Goal: Task Accomplishment & Management: Use online tool/utility

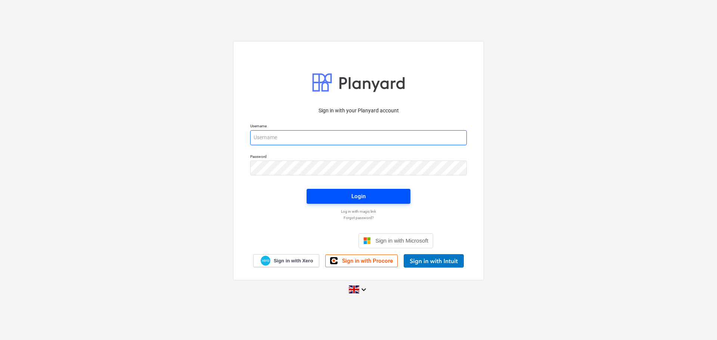
type input "[EMAIL_ADDRESS][DOMAIN_NAME]"
click at [344, 196] on span "Login" at bounding box center [359, 197] width 86 height 10
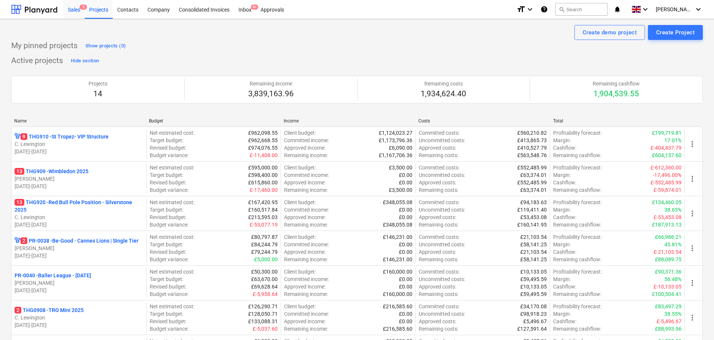
drag, startPoint x: 343, startPoint y: 187, endPoint x: 79, endPoint y: 16, distance: 314.1
click at [79, 16] on div "Sales 5" at bounding box center [73, 9] width 21 height 19
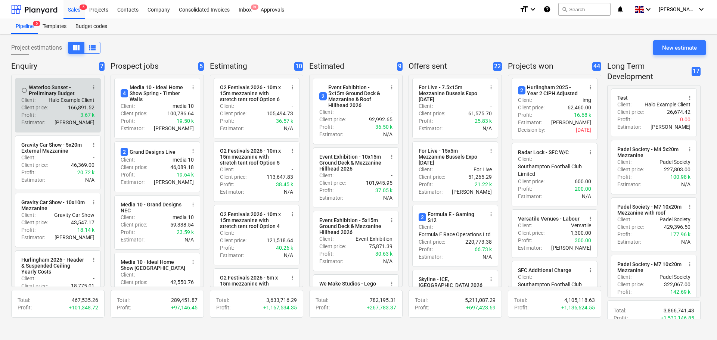
click at [58, 80] on div "radio_button_unchecked Waterloo Sunset - Preliminary Budget more_vert Client : …" at bounding box center [58, 105] width 86 height 55
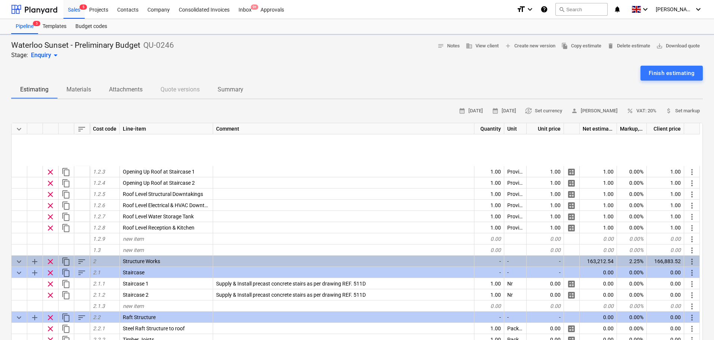
scroll to position [149, 0]
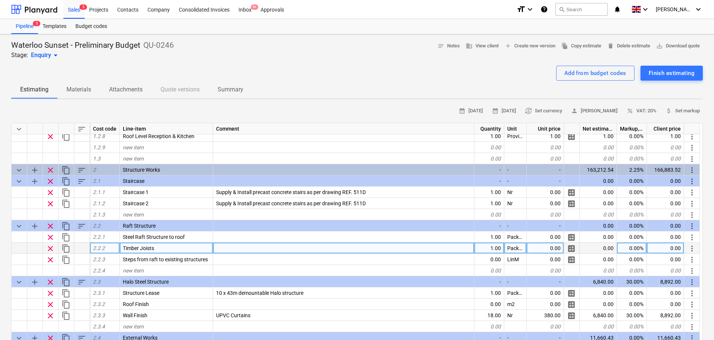
drag, startPoint x: 251, startPoint y: 243, endPoint x: 414, endPoint y: 243, distance: 163.2
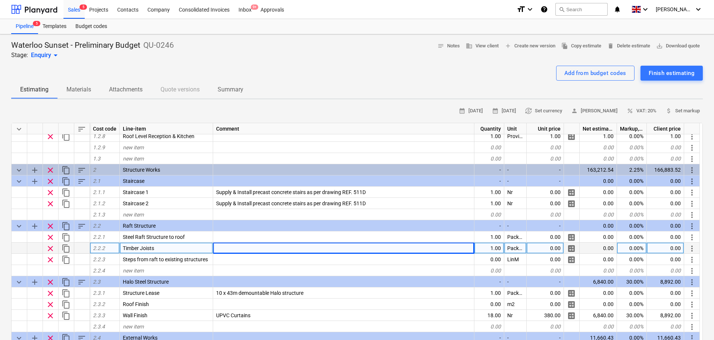
drag, startPoint x: 414, startPoint y: 243, endPoint x: 501, endPoint y: 248, distance: 87.1
click at [501, 248] on div "1.00" at bounding box center [490, 248] width 30 height 11
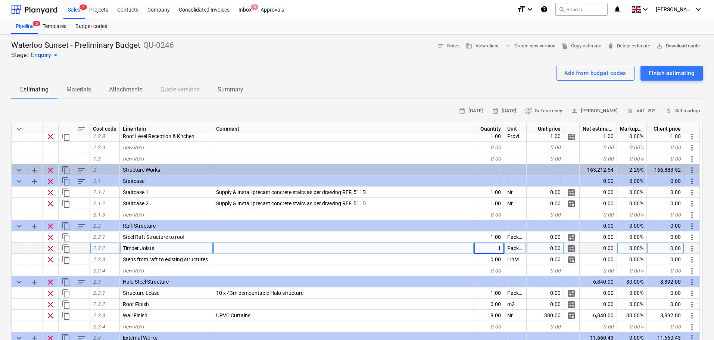
click at [546, 248] on div "0.00" at bounding box center [545, 248] width 37 height 11
click at [573, 246] on span "calculate" at bounding box center [571, 248] width 9 height 9
type textarea "x"
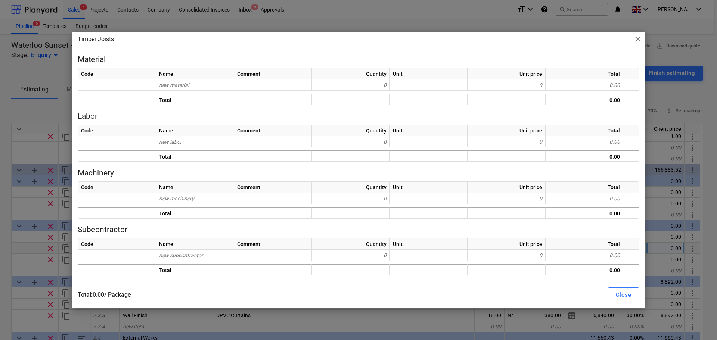
click at [211, 91] on div "Code Name Comment Quantity Unit Unit price Total new material 0 0 0.00 Total 0.…" at bounding box center [359, 86] width 562 height 37
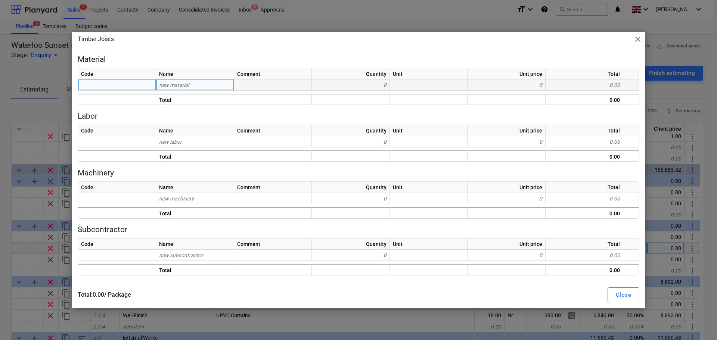
click at [210, 86] on div "new material" at bounding box center [195, 85] width 78 height 11
type input "Frae"
type input "m"
type input "Frame Timber"
type textarea "x"
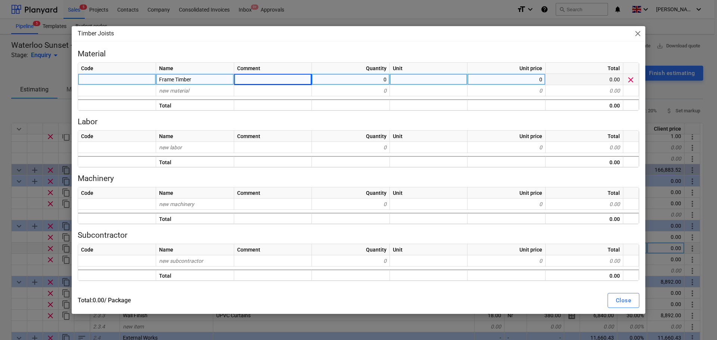
click at [253, 80] on div at bounding box center [273, 79] width 78 height 11
click at [242, 79] on input "d 75x225x4800 C16/C24" at bounding box center [272, 79] width 77 height 11
click at [282, 80] on input "75x225x4800 C16/C24" at bounding box center [272, 79] width 77 height 11
type input "75x225x4800 C24"
click at [345, 78] on div "0" at bounding box center [351, 79] width 78 height 11
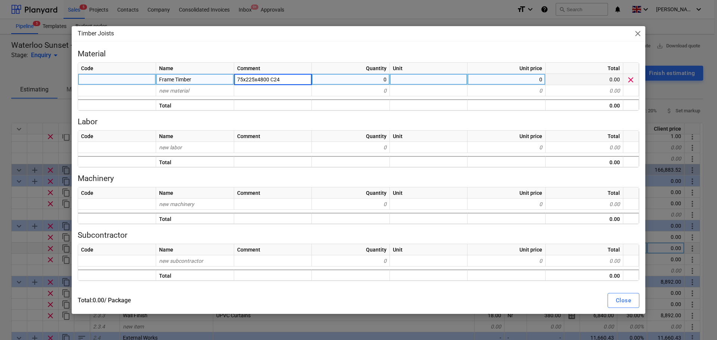
type textarea "x"
type input "187"
type textarea "x"
click at [526, 84] on div "0" at bounding box center [507, 79] width 78 height 11
type input "6.64"
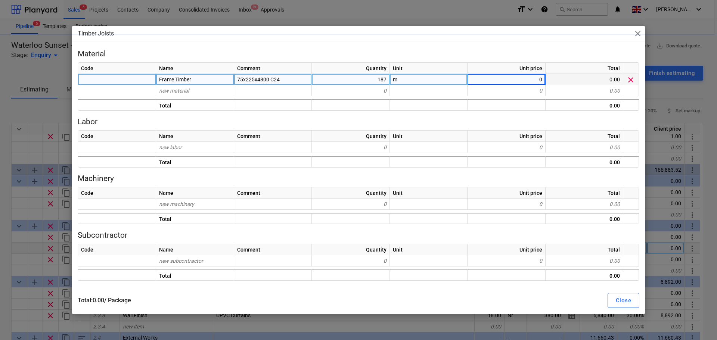
type textarea "x"
type input "Bolts"
type textarea "x"
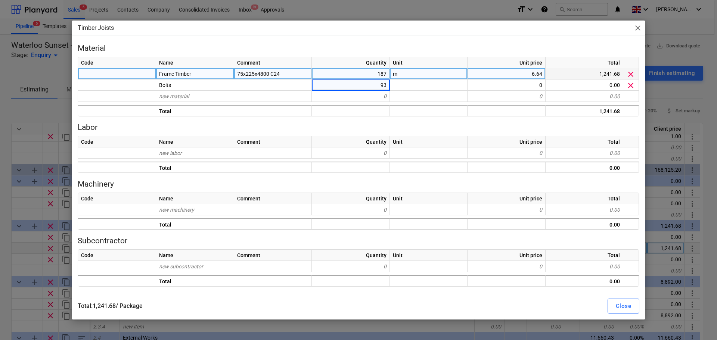
type input "935"
type textarea "x"
type input "Nr"
type textarea "x"
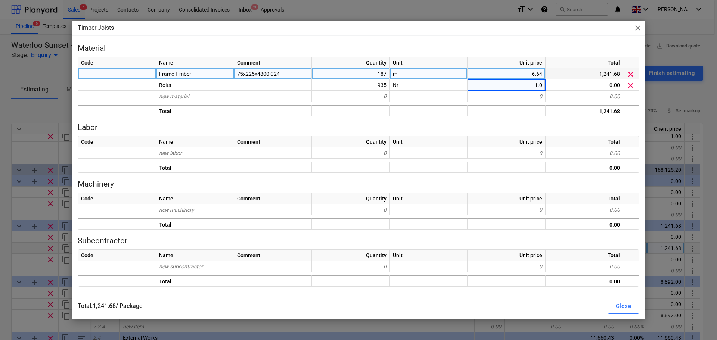
type input "1.04"
type textarea "x"
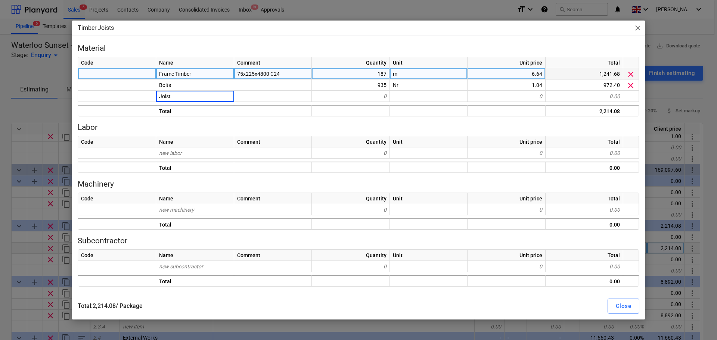
type input "Joists"
type textarea "x"
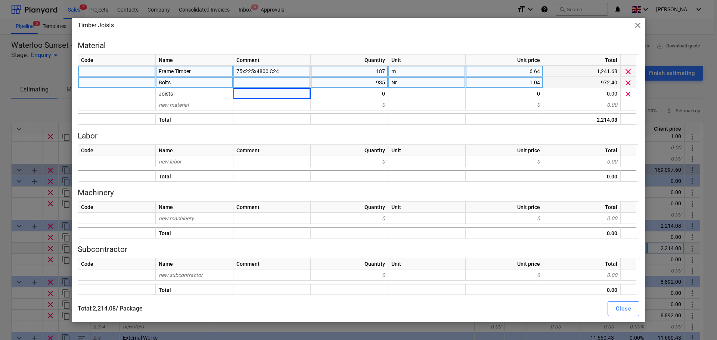
click at [238, 87] on div at bounding box center [271, 82] width 77 height 11
type input "150mm"
type input "170mm Bolts"
type textarea "x"
click at [268, 86] on div "170mm Bolts" at bounding box center [271, 82] width 77 height 11
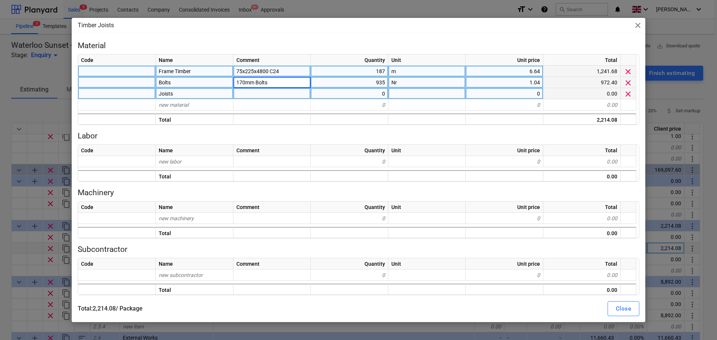
click at [267, 96] on div at bounding box center [271, 93] width 77 height 11
type input "47x200"
type textarea "x"
click at [268, 72] on span "75x225x4800 C24" at bounding box center [257, 71] width 43 height 6
click at [268, 72] on input "75x225x4800 C24" at bounding box center [271, 71] width 77 height 11
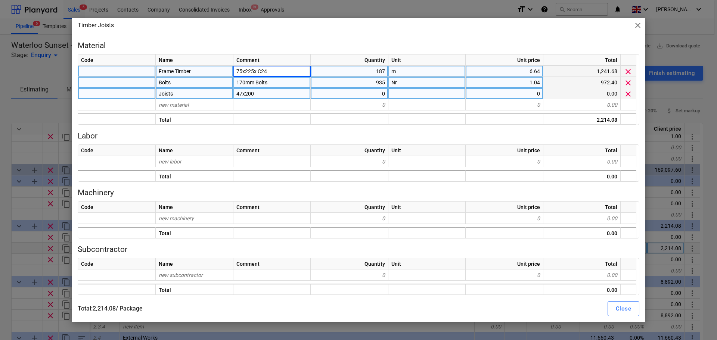
type input "75x225 C24"
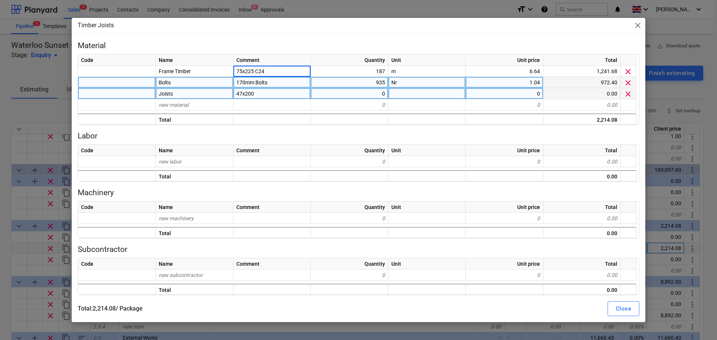
type textarea "x"
click at [267, 95] on div "47x200" at bounding box center [271, 93] width 77 height 11
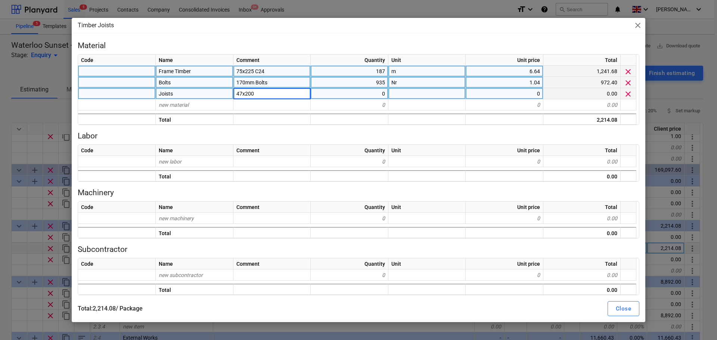
click at [252, 72] on span "75x225 C24" at bounding box center [250, 71] width 28 height 6
click at [254, 71] on input "75x225 C24" at bounding box center [271, 71] width 77 height 11
click at [255, 71] on input "75x225 C24" at bounding box center [271, 71] width 77 height 11
click at [254, 74] on input "75x225 C24" at bounding box center [271, 71] width 77 height 11
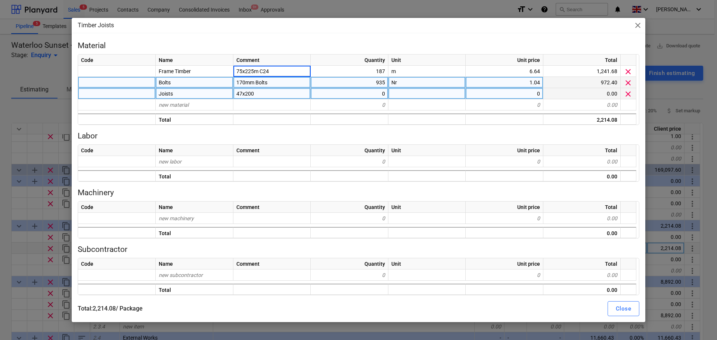
type input "75x225mm C24"
type textarea "x"
click at [260, 94] on div "47x200" at bounding box center [271, 93] width 77 height 11
click at [260, 94] on input "47x200" at bounding box center [271, 93] width 77 height 11
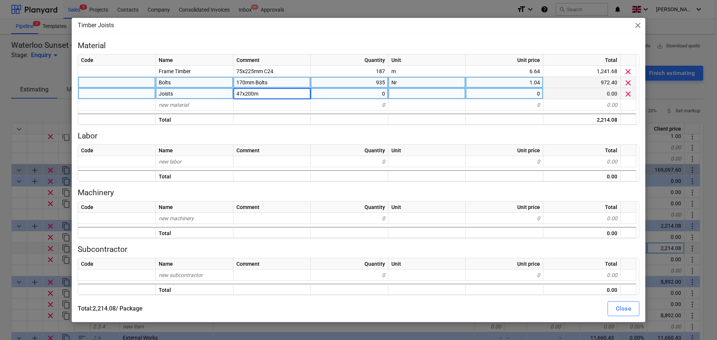
type input "47x200mm"
type textarea "x"
click at [285, 90] on div "47x200mm" at bounding box center [271, 93] width 77 height 11
click at [280, 90] on input "47x200mm" at bounding box center [271, 93] width 77 height 11
drag, startPoint x: 280, startPoint y: 90, endPoint x: 276, endPoint y: 89, distance: 5.0
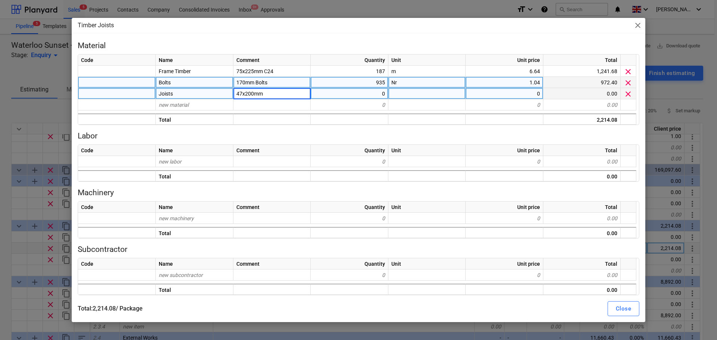
click at [276, 89] on input "47x200mm" at bounding box center [271, 93] width 77 height 11
type input "47x200mm C24"
type textarea "x"
click at [358, 99] on div "0" at bounding box center [350, 93] width 78 height 11
type input "3"
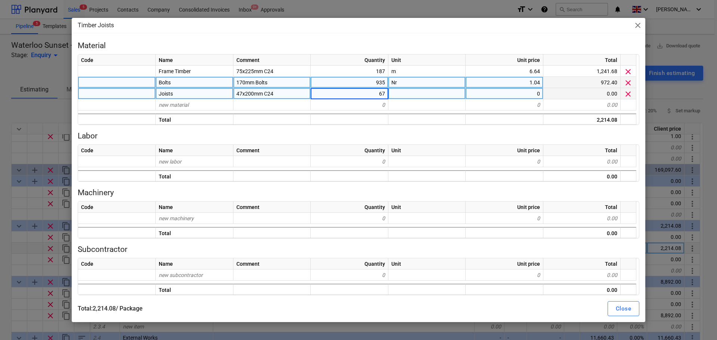
type input "677"
type textarea "x"
type input "3.65"
type textarea "x"
type input "Joists"
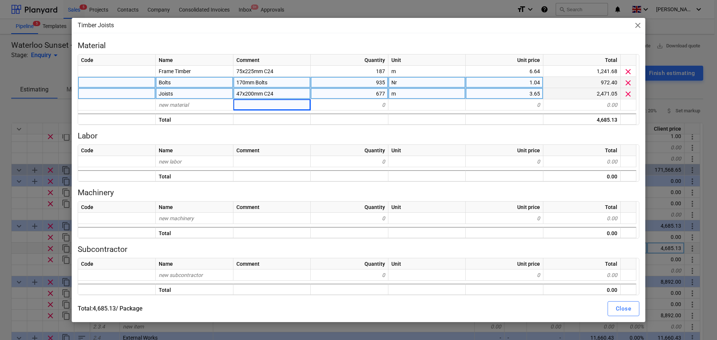
type textarea "x"
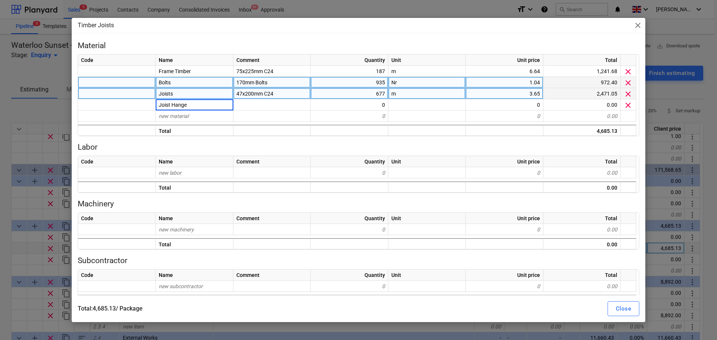
type input "Joist Hanger"
type textarea "x"
type input "2"
type input "50x250mm Hanger"
type textarea "x"
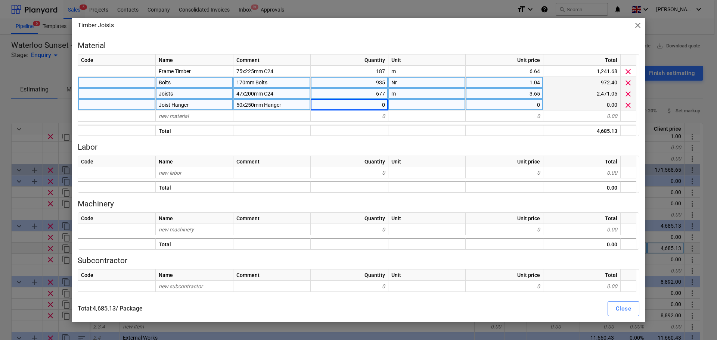
click at [365, 106] on div "0" at bounding box center [350, 104] width 78 height 11
type input "233"
type textarea "x"
type input "Nr"
type textarea "x"
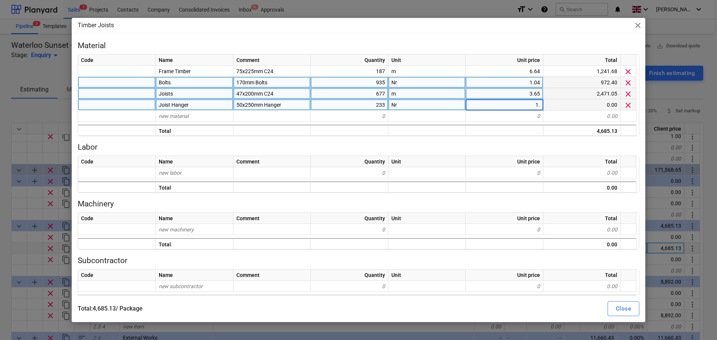
type input "1.1"
click at [624, 309] on div "Close" at bounding box center [623, 309] width 15 height 10
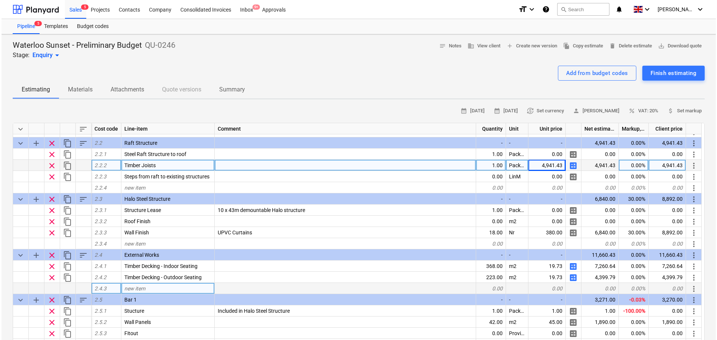
scroll to position [187, 0]
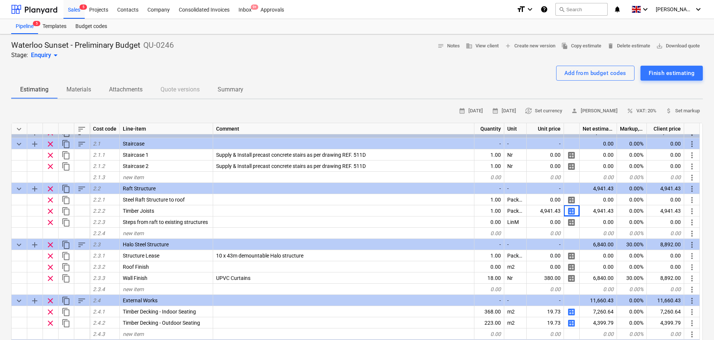
drag, startPoint x: 569, startPoint y: 211, endPoint x: 162, endPoint y: 111, distance: 419.2
click at [162, 111] on div "calendar_month [DATE] calendar_month [DATE] currency_exchange Set currency pers…" at bounding box center [357, 111] width 692 height 12
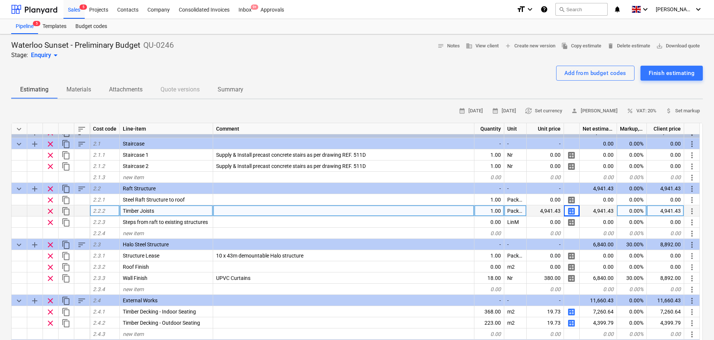
click at [571, 212] on span "calculate" at bounding box center [571, 211] width 9 height 9
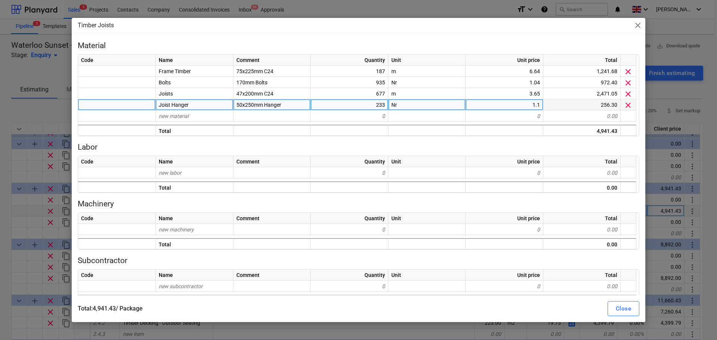
click at [370, 103] on div "233" at bounding box center [350, 104] width 78 height 11
click at [0, 179] on div "Timber Joists close Material Code Name Comment Quantity Unit Unit price Total F…" at bounding box center [358, 170] width 717 height 340
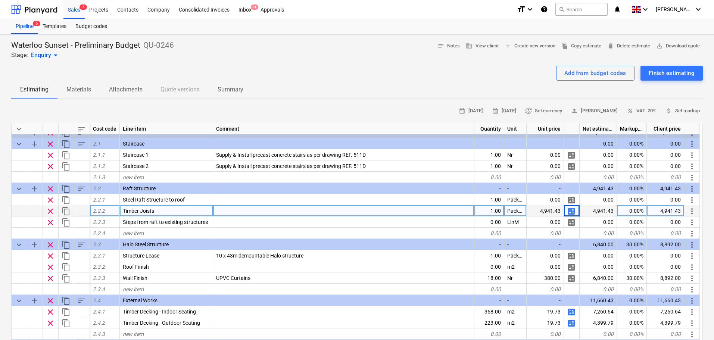
click at [572, 208] on span "calculate" at bounding box center [571, 211] width 9 height 9
type textarea "x"
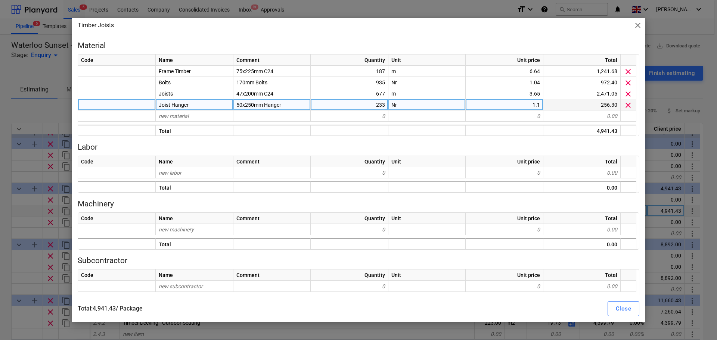
click at [373, 106] on div "233" at bounding box center [350, 104] width 78 height 11
type input "467"
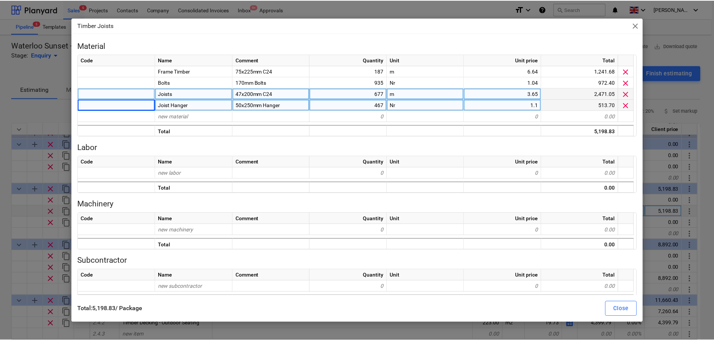
scroll to position [17, 0]
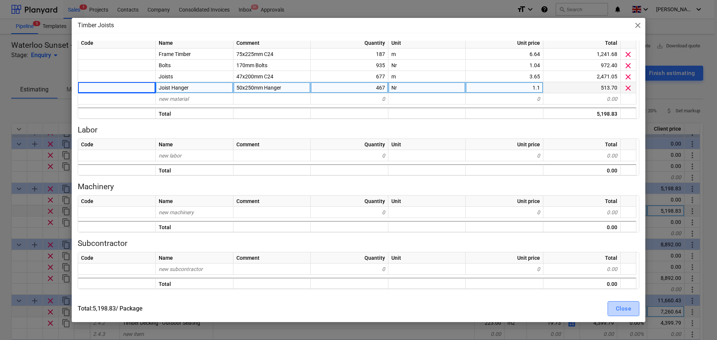
click at [610, 309] on button "Close" at bounding box center [624, 308] width 32 height 15
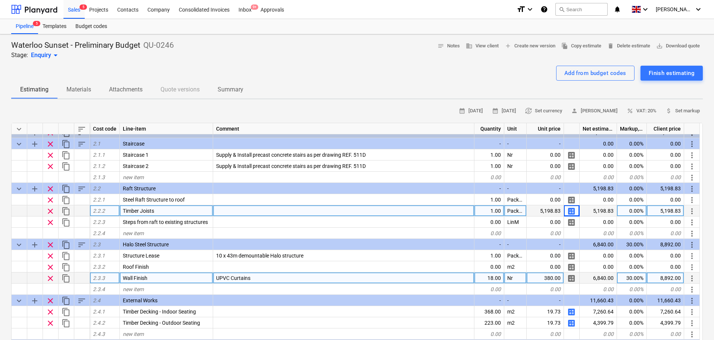
scroll to position [261, 0]
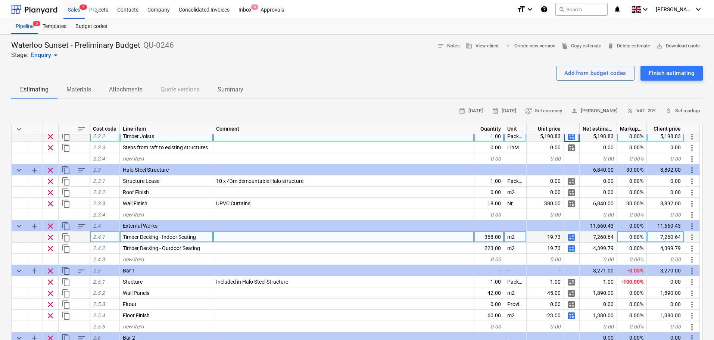
click at [574, 237] on span "calculate" at bounding box center [571, 237] width 9 height 9
type textarea "x"
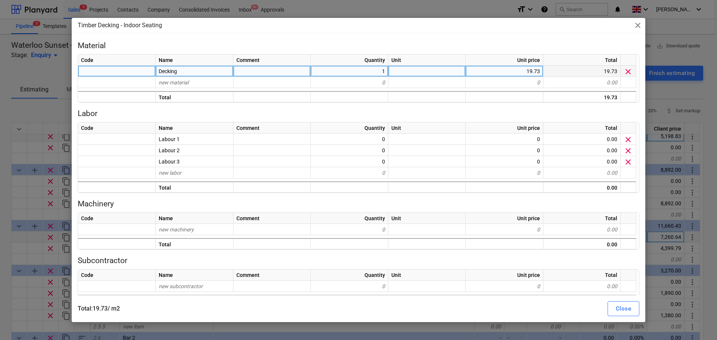
click at [465, 71] on div at bounding box center [426, 71] width 77 height 11
click at [480, 71] on div "19.73" at bounding box center [505, 71] width 78 height 11
type input "16.59"
click at [623, 313] on div "Close" at bounding box center [623, 309] width 15 height 10
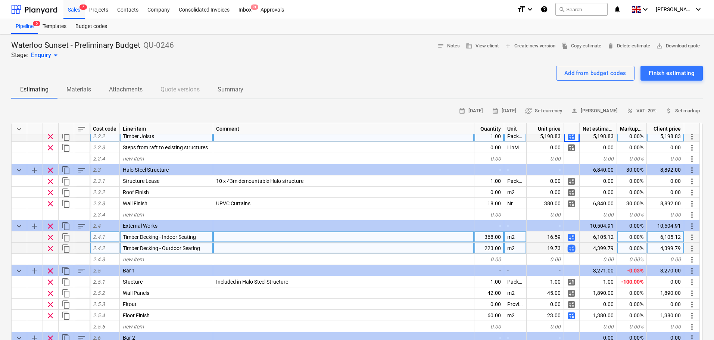
click at [570, 246] on span "calculate" at bounding box center [571, 248] width 9 height 9
type textarea "x"
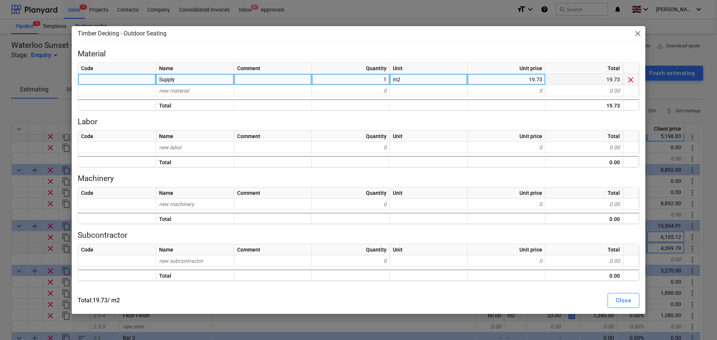
click at [499, 77] on div "19.73" at bounding box center [507, 79] width 78 height 11
type input "16.59"
click at [611, 300] on button "Close" at bounding box center [624, 300] width 32 height 15
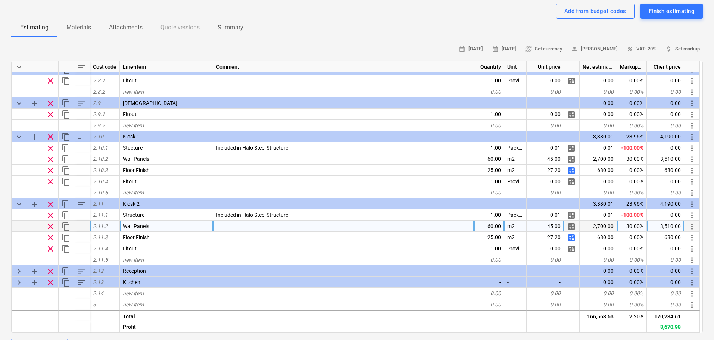
scroll to position [149, 0]
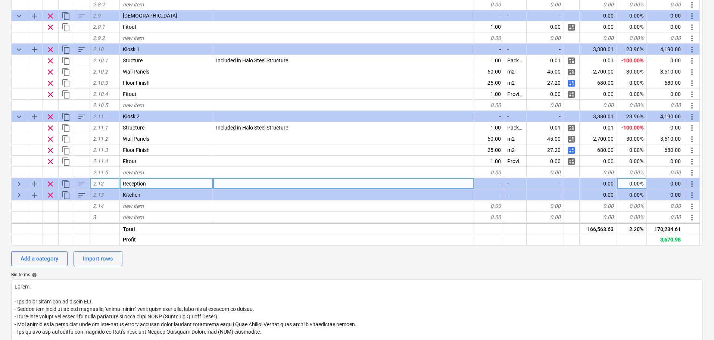
click at [18, 185] on span "keyboard_arrow_right" at bounding box center [19, 184] width 9 height 9
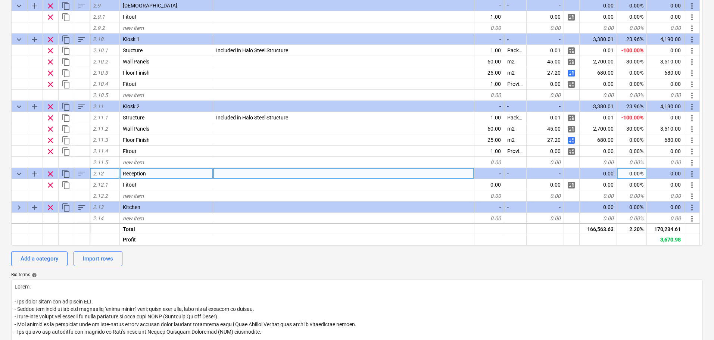
scroll to position [625, 0]
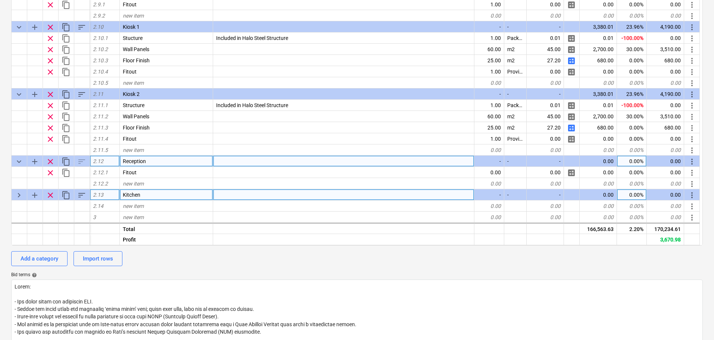
click at [18, 196] on span "keyboard_arrow_right" at bounding box center [19, 195] width 9 height 9
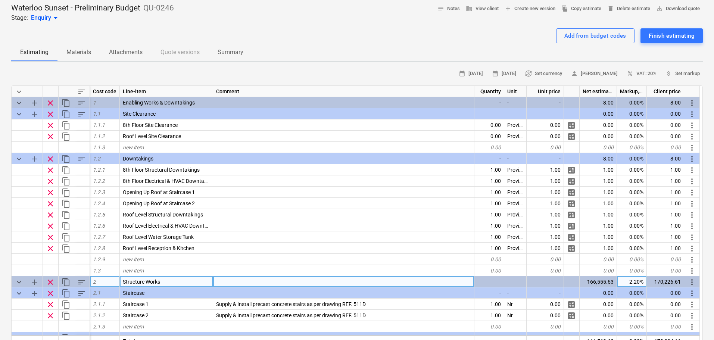
scroll to position [75, 0]
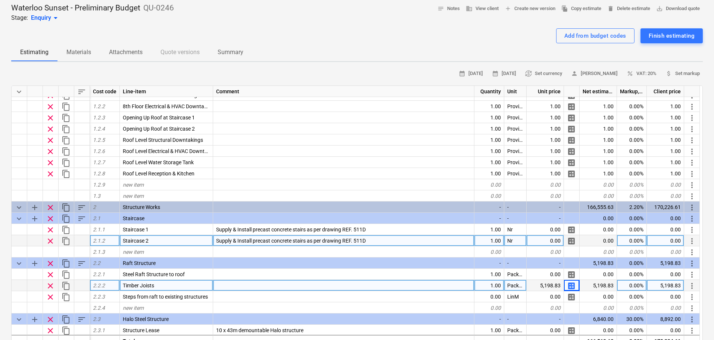
click at [52, 241] on span "clear" at bounding box center [50, 241] width 9 height 9
type textarea "x"
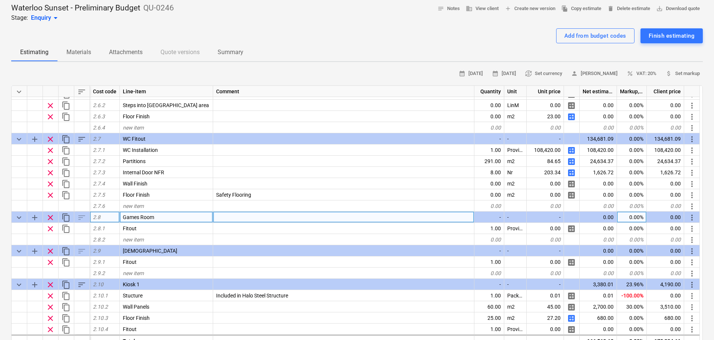
scroll to position [448, 0]
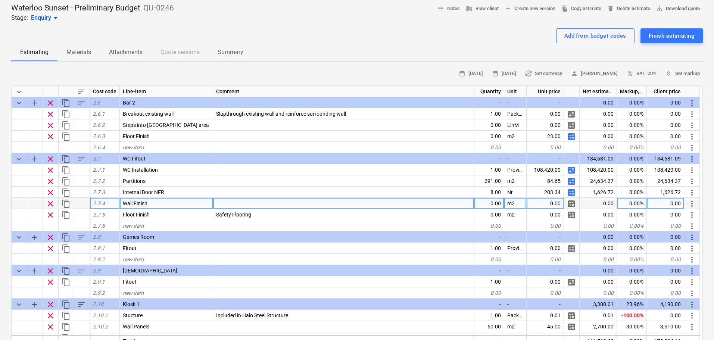
click at [330, 207] on div at bounding box center [343, 203] width 261 height 11
type input "Included in provisional sum"
type textarea "x"
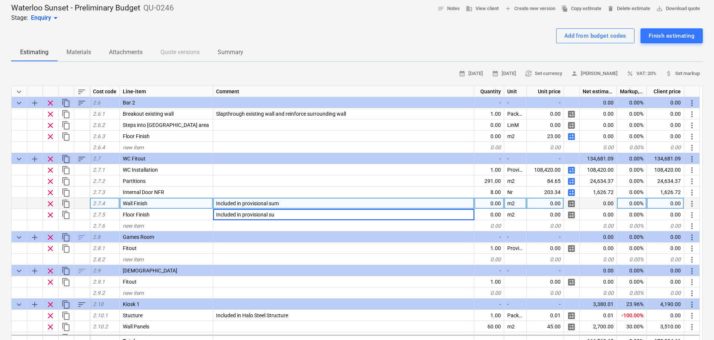
type input "Included in provisional sum"
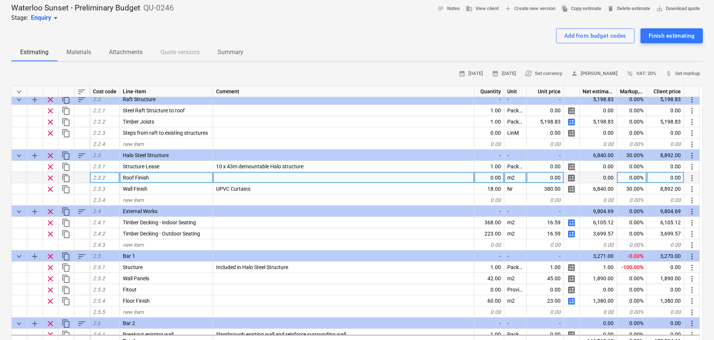
scroll to position [224, 0]
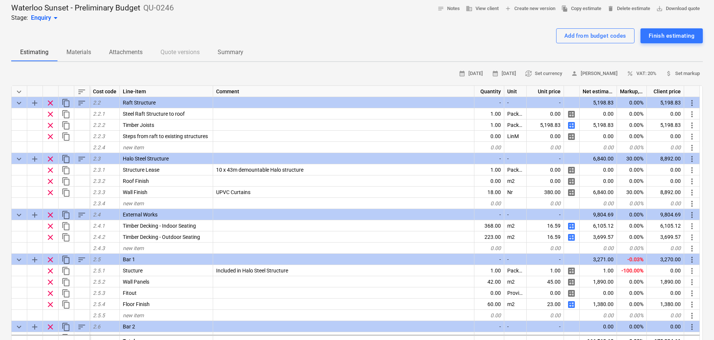
click at [0, 218] on div "Waterloo Sunset - Preliminary Budget QU-0246 Stage: Enquiry arrow_drop_down not…" at bounding box center [357, 340] width 714 height 686
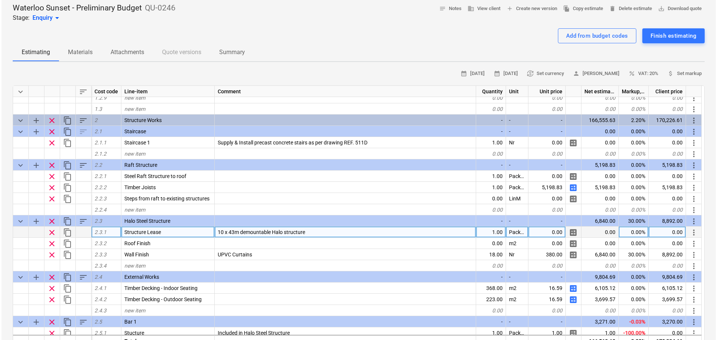
scroll to position [124, 0]
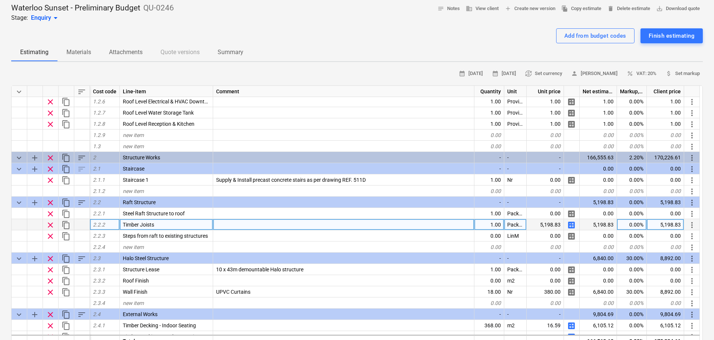
click at [571, 224] on span "calculate" at bounding box center [571, 225] width 9 height 9
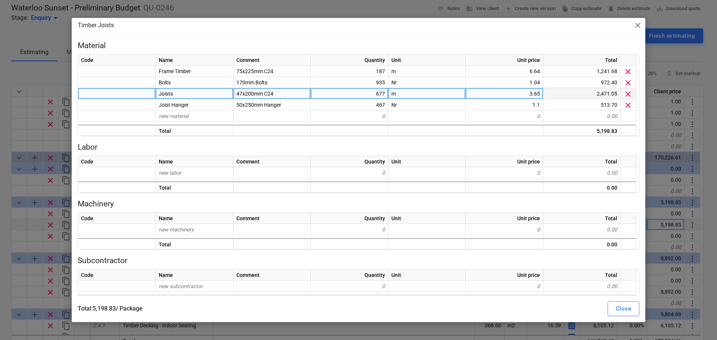
click at [258, 95] on span "47x200mm C24" at bounding box center [254, 94] width 37 height 6
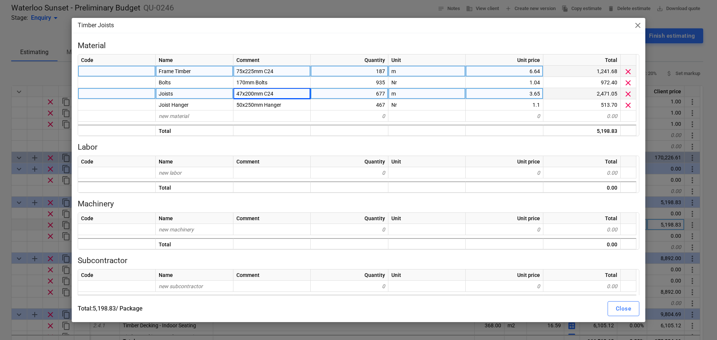
click at [264, 72] on span "75x225mm C24" at bounding box center [254, 71] width 37 height 6
click at [253, 65] on div "Comment" at bounding box center [271, 60] width 77 height 11
click at [256, 68] on span "75x225mm C24" at bounding box center [254, 71] width 37 height 6
click at [0, 116] on div "Timber Joists close Material Code Name Comment Quantity Unit Unit price Total F…" at bounding box center [358, 170] width 717 height 340
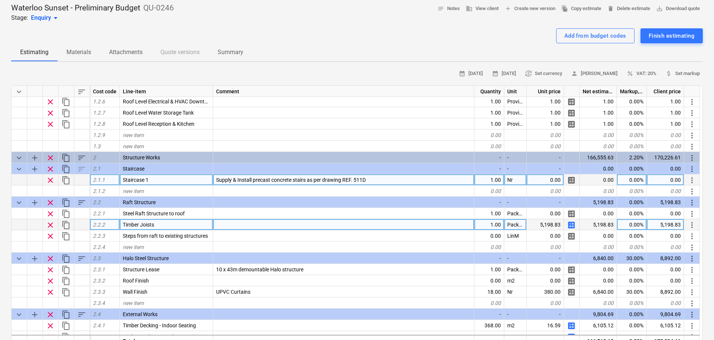
click at [548, 181] on div "0.00" at bounding box center [545, 179] width 37 height 11
click at [575, 183] on span "calculate" at bounding box center [571, 180] width 9 height 9
type textarea "x"
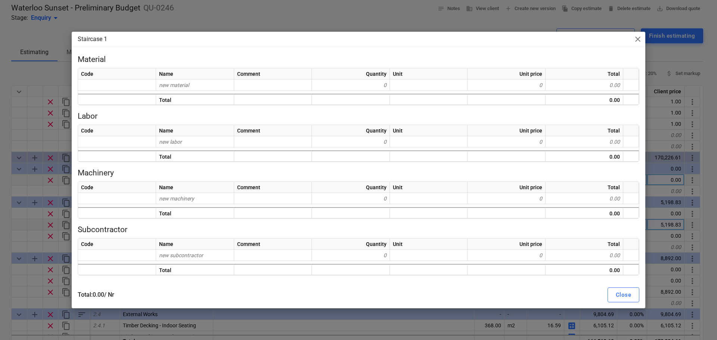
click at [210, 91] on div "Code Name Comment Quantity Unit Unit price Total new material 0 0 0.00 Total 0.…" at bounding box center [359, 86] width 562 height 37
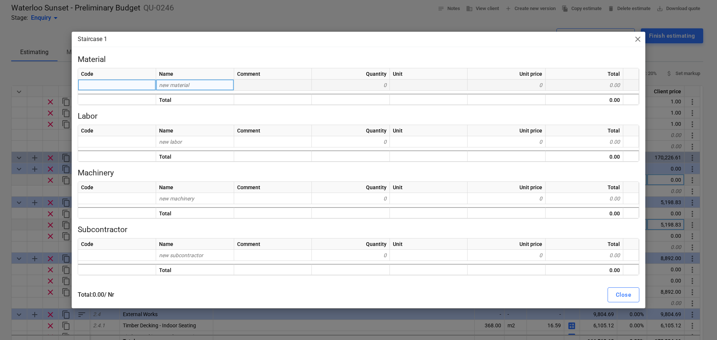
click at [213, 80] on div "new material" at bounding box center [195, 85] width 78 height 11
type input "Halo St"
type input "a"
type input "Halo Staircase"
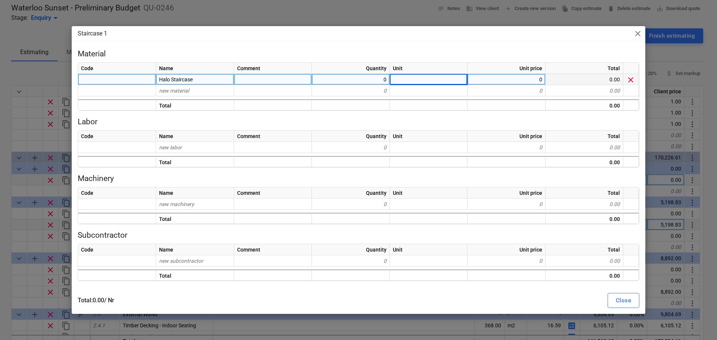
type textarea "x"
type input "Nr"
type textarea "x"
type input "6500"
type textarea "x"
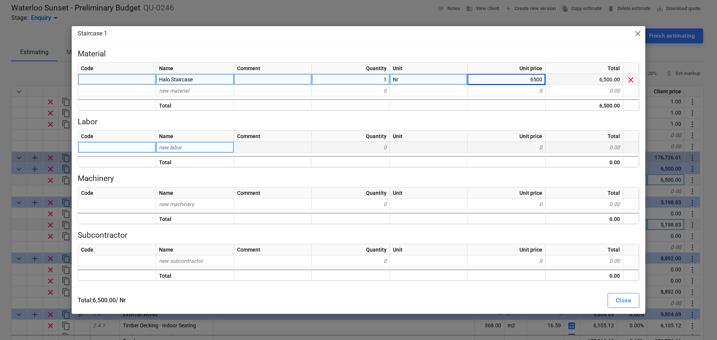
click at [168, 150] on span "new labor" at bounding box center [170, 148] width 23 height 6
type input "Install 1"
type textarea "x"
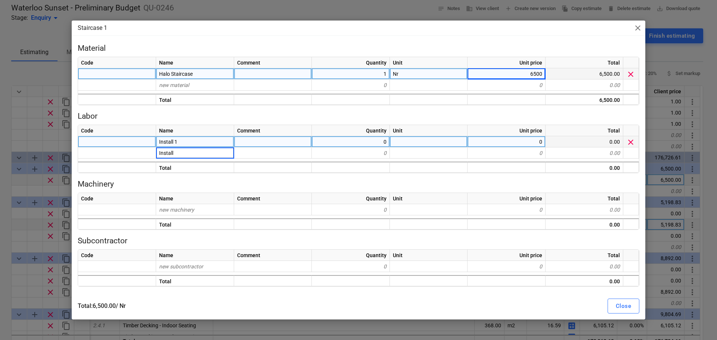
type input "Install 2"
type textarea "x"
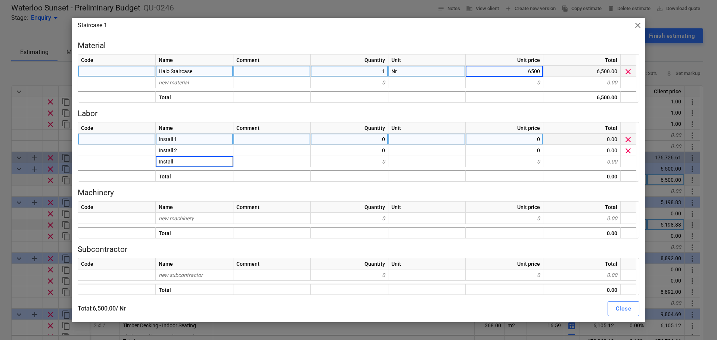
type input "Install 3"
type textarea "x"
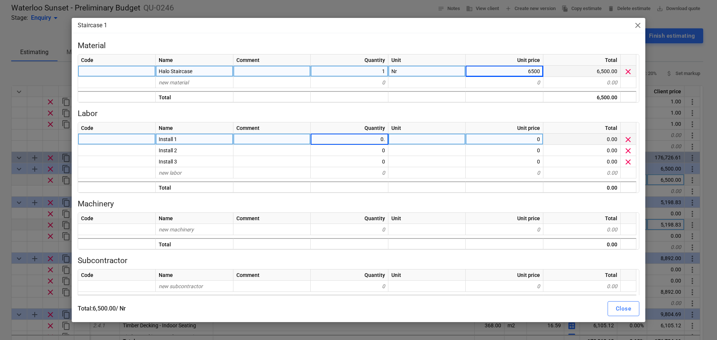
type input "0.5"
type textarea "x"
type input "0.5"
type textarea "x"
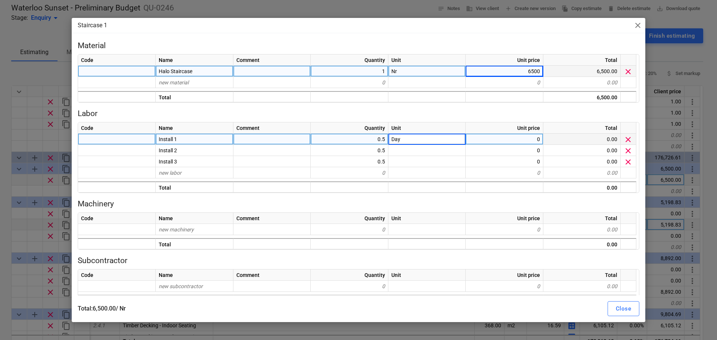
type input "Days"
type textarea "x"
type input "440"
type textarea "x"
type input "440"
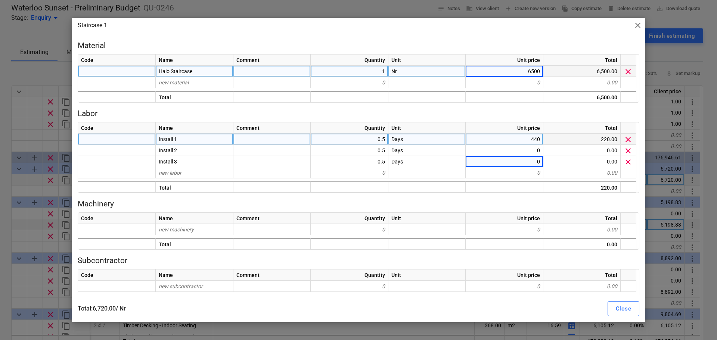
type textarea "x"
type input "40"
type textarea "x"
type input "400"
type textarea "x"
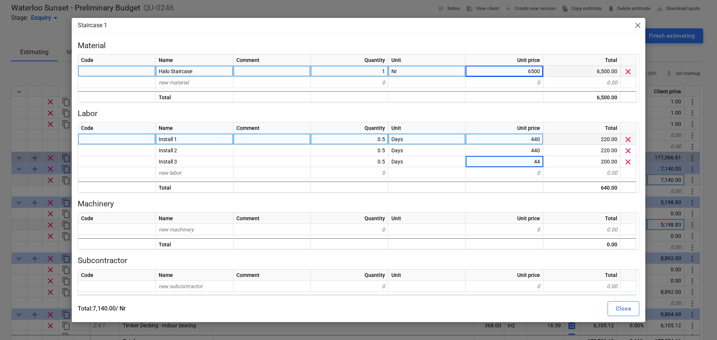
type input "440"
click at [620, 307] on div "Close" at bounding box center [623, 309] width 15 height 10
type textarea "x"
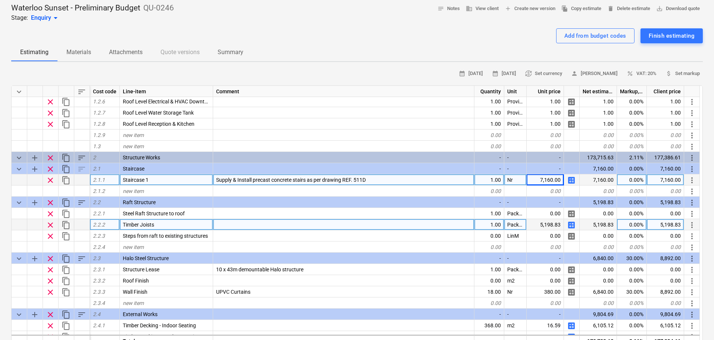
click at [296, 183] on span "Supply & Install precast concrete stairs as per drawing REF. 511D" at bounding box center [291, 180] width 150 height 6
click at [263, 179] on input "Supply & Install precast concrete stairs as per drawing REF. 511D" at bounding box center [343, 179] width 261 height 11
click at [254, 177] on input "Supply & Install precast concrete stairs as per drawing REF. 511D" at bounding box center [343, 179] width 261 height 11
drag, startPoint x: 254, startPoint y: 177, endPoint x: 339, endPoint y: 182, distance: 84.9
click at [339, 182] on input "Supply & Install precast concrete stairs as per drawing REF. 511D" at bounding box center [343, 179] width 261 height 11
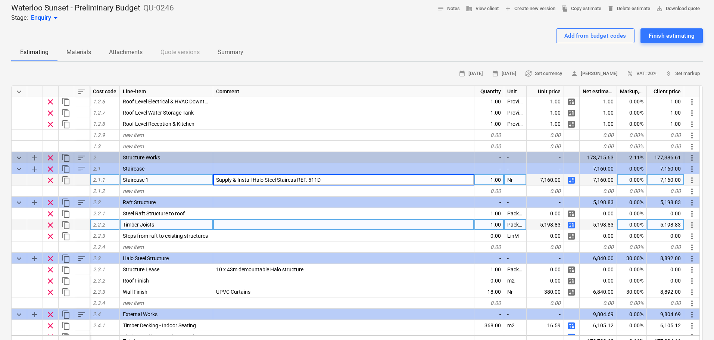
type input "Supply & Install Halo Steel Staircase REF. 511D"
click at [573, 182] on span "calculate" at bounding box center [571, 180] width 9 height 9
type textarea "x"
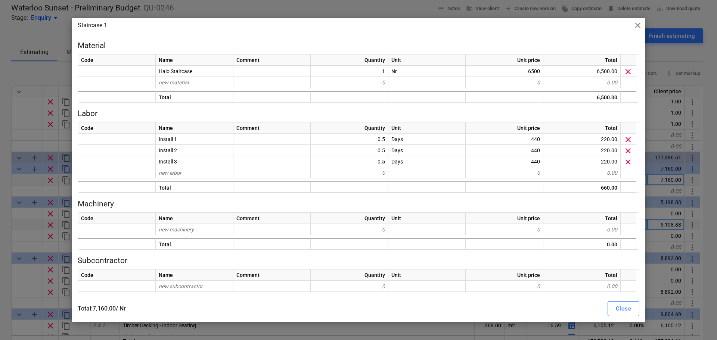
click at [182, 84] on span "new material" at bounding box center [174, 83] width 30 height 6
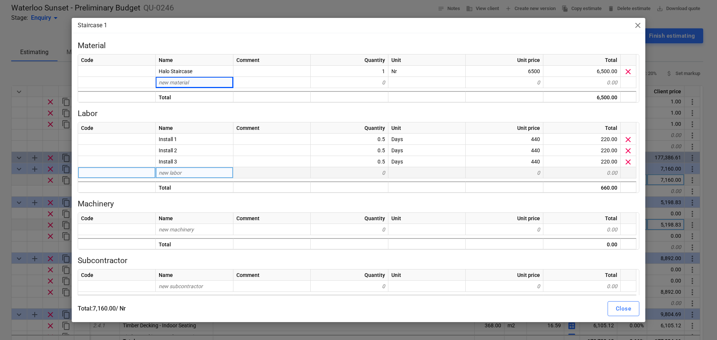
click at [180, 168] on div "new labor" at bounding box center [195, 172] width 78 height 11
type input "Design"
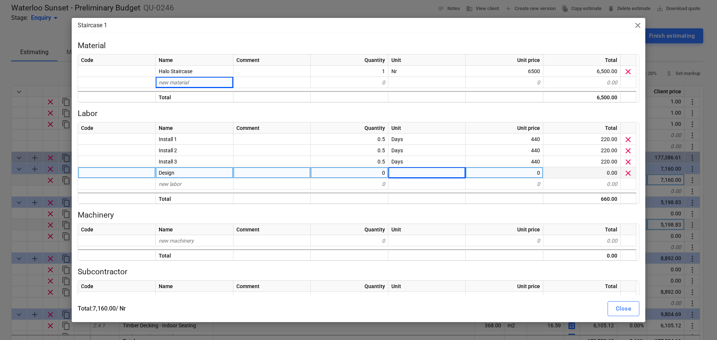
type textarea "x"
type input "a"
type input "Days"
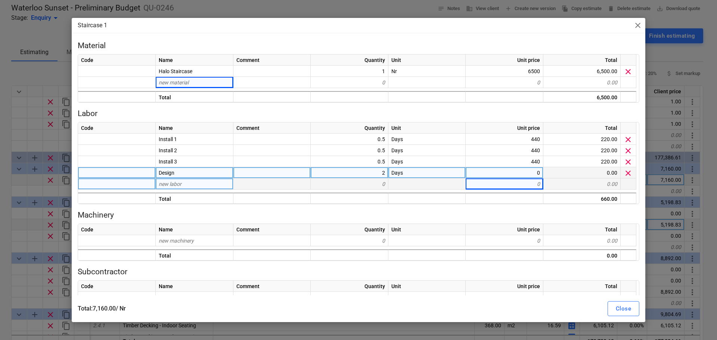
type textarea "x"
click at [261, 175] on div at bounding box center [271, 172] width 77 height 11
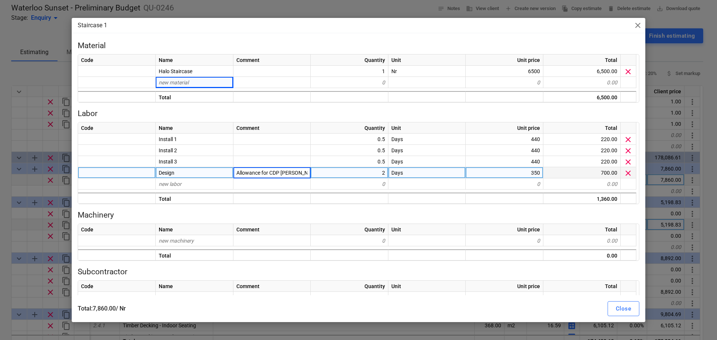
type input "Allowance for CDP time"
type textarea "x"
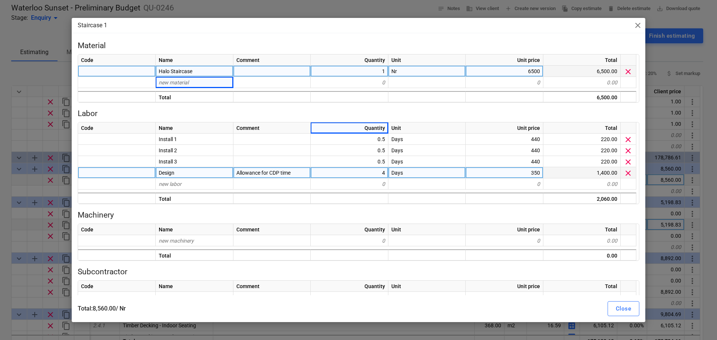
click at [526, 69] on div "6500" at bounding box center [505, 71] width 78 height 11
type input "7500"
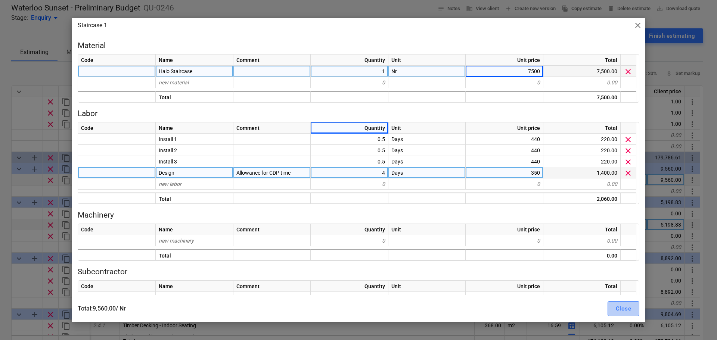
click at [628, 302] on button "Close" at bounding box center [624, 308] width 32 height 15
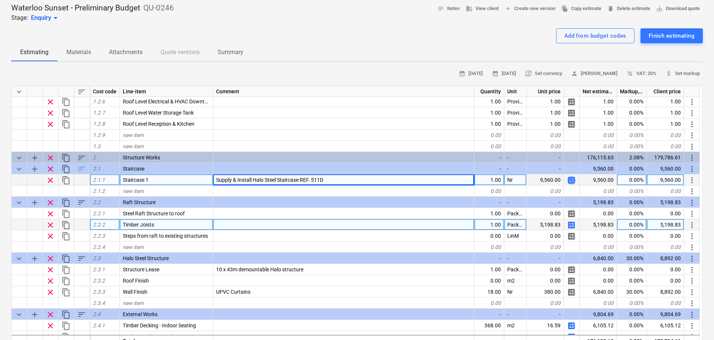
click at [570, 183] on span "calculate" at bounding box center [571, 180] width 9 height 9
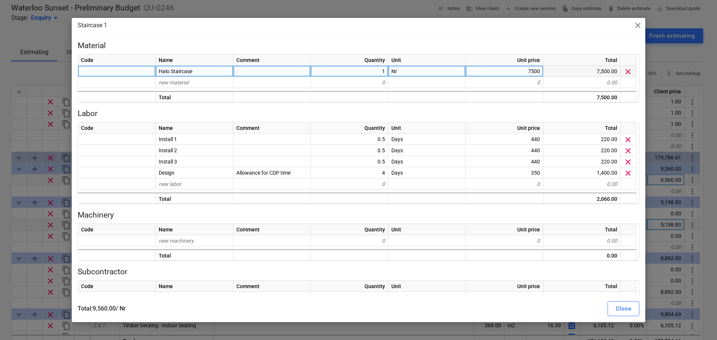
click at [479, 69] on div "7500" at bounding box center [505, 71] width 78 height 11
click at [26, 117] on div "Staircase 1 close Material Code Name Comment Quantity Unit Unit price Total Hal…" at bounding box center [358, 170] width 717 height 340
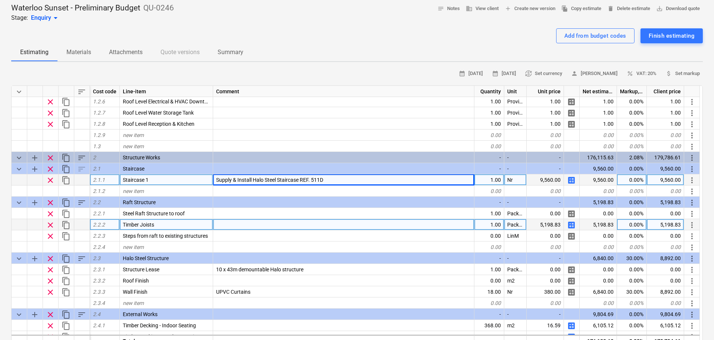
click at [571, 179] on span "calculate" at bounding box center [571, 180] width 9 height 9
type textarea "x"
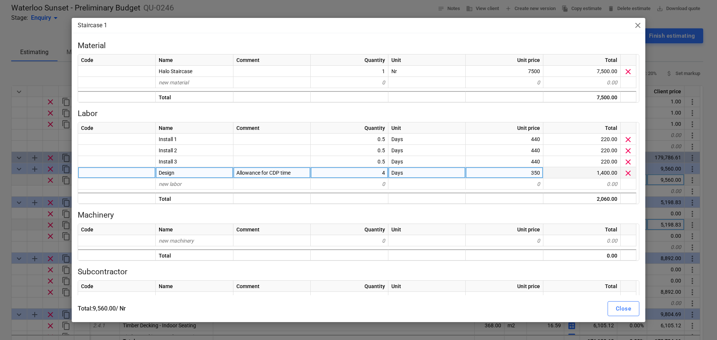
click at [348, 176] on div "4" at bounding box center [350, 172] width 78 height 11
type input "5"
type textarea "x"
click at [295, 170] on div "Allowance for CDP time" at bounding box center [271, 172] width 77 height 11
click at [299, 172] on input "Allowance for CDP time" at bounding box center [271, 172] width 77 height 11
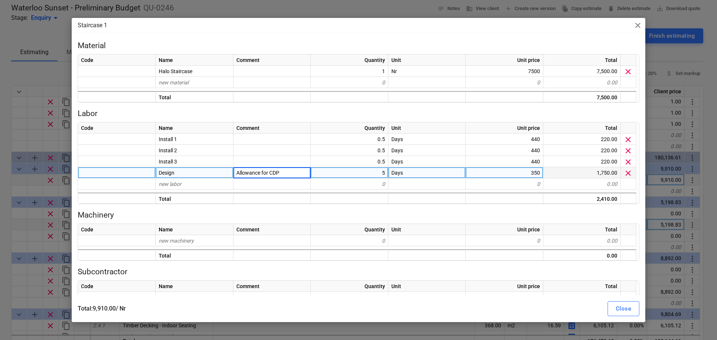
type input "Allowance for CDP"
type textarea "x"
click at [371, 172] on div "5" at bounding box center [350, 172] width 78 height 11
type input "3"
click at [3, 91] on div "Staircase 1 close Material Code Name Comment Quantity Unit Unit price Total Hal…" at bounding box center [358, 170] width 717 height 340
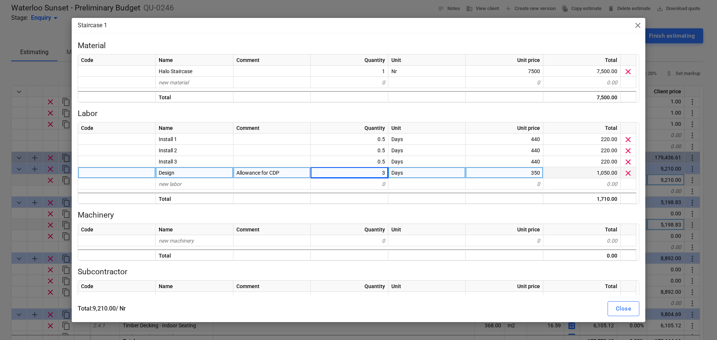
type textarea "x"
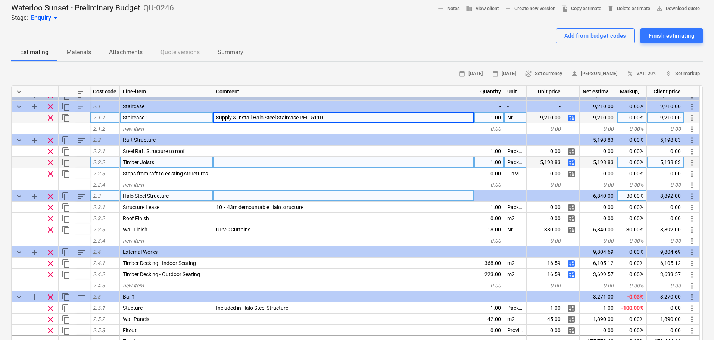
scroll to position [224, 0]
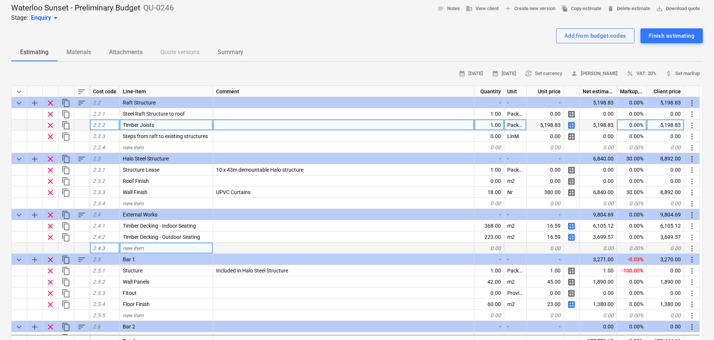
click at [156, 249] on div "new item" at bounding box center [166, 248] width 93 height 11
type input "Polycarb Balustrades"
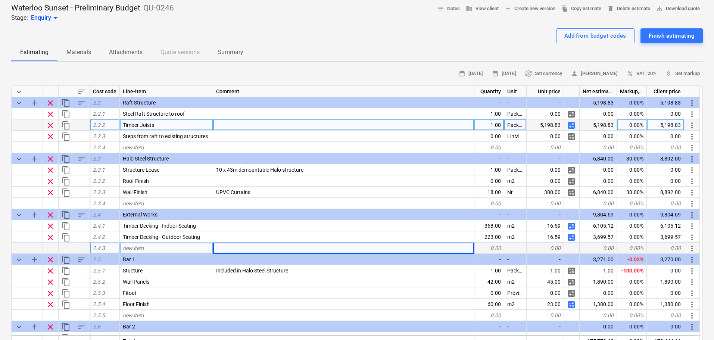
type textarea "x"
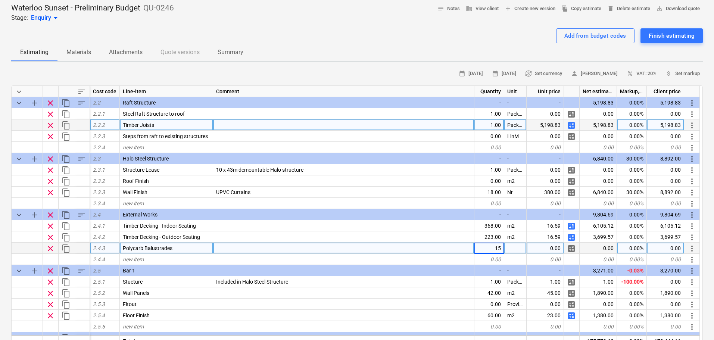
type input "150"
type textarea "x"
type input "LinM"
click at [570, 251] on span "calculate" at bounding box center [571, 248] width 9 height 9
type textarea "x"
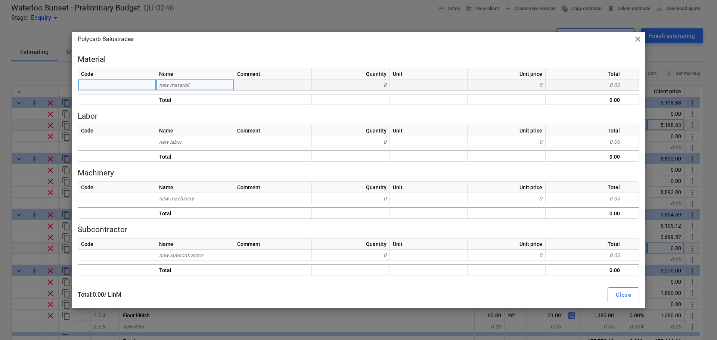
click at [208, 85] on div "new material" at bounding box center [195, 85] width 78 height 11
type input "Post"
type textarea "x"
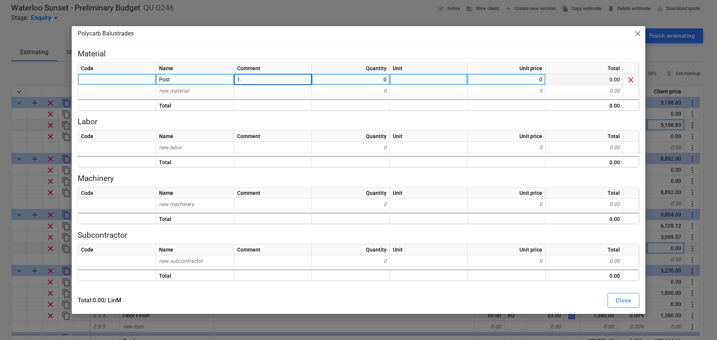
type input "1"
type textarea "x"
type input "Nr"
type textarea "x"
type input "2m Column"
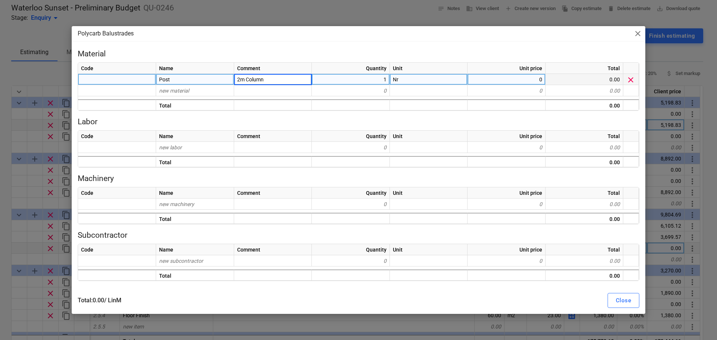
type textarea "x"
type input "130"
type textarea "x"
type input "Clamps"
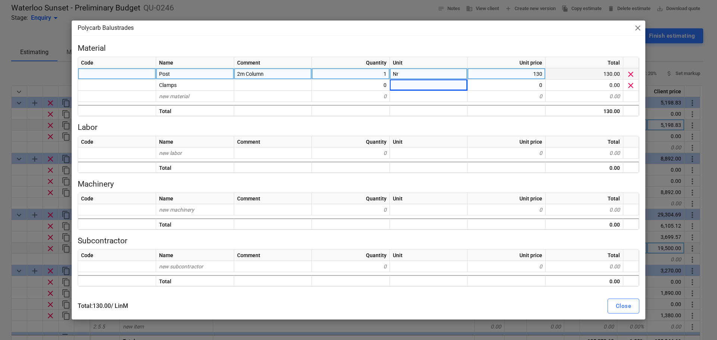
type textarea "x"
type input "Nr"
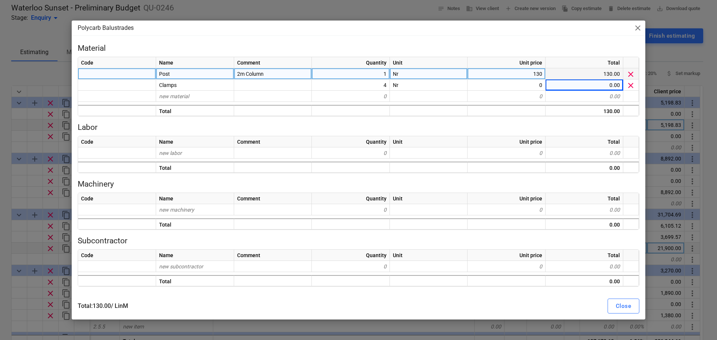
type textarea "x"
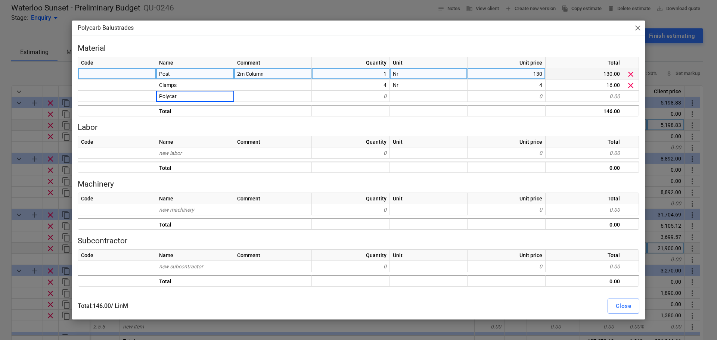
type input "Polycarb"
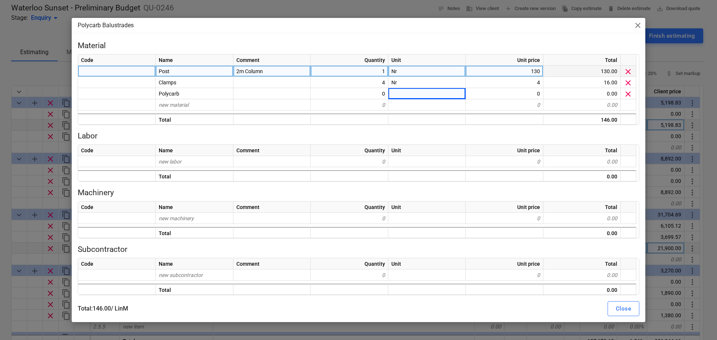
type textarea "x"
type input "Nr"
type textarea "x"
type input "150"
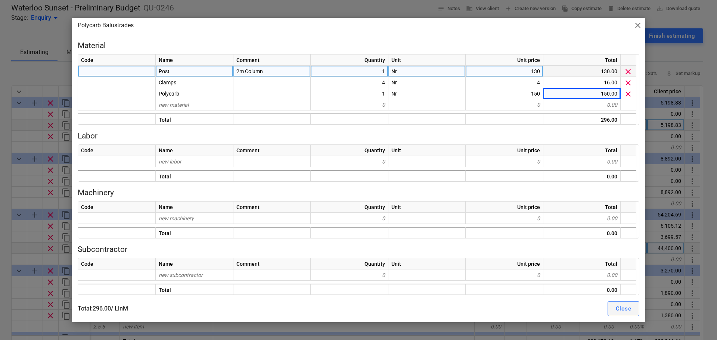
click at [625, 308] on div "Close" at bounding box center [623, 309] width 15 height 10
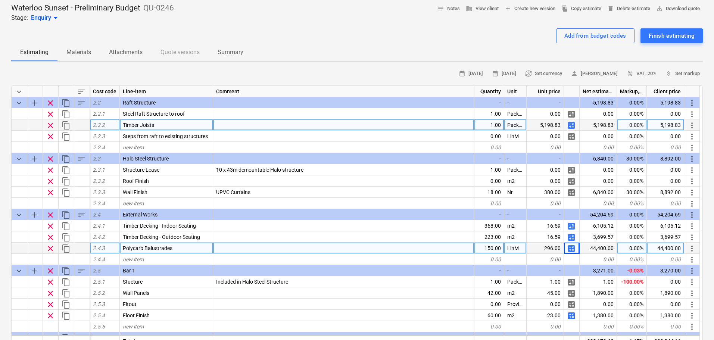
click at [569, 247] on span "calculate" at bounding box center [571, 248] width 9 height 9
type textarea "x"
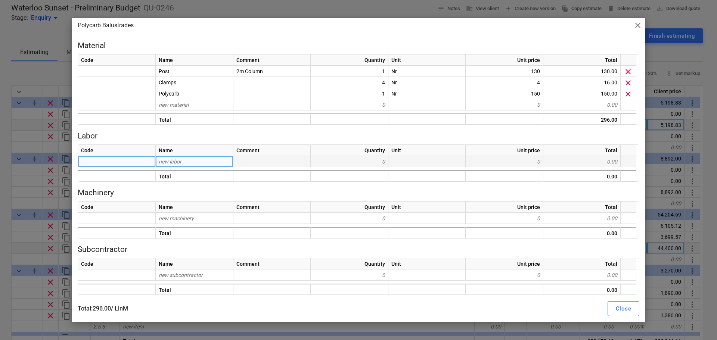
click at [187, 163] on div "new labor" at bounding box center [195, 161] width 78 height 11
type input "Install"
type textarea "x"
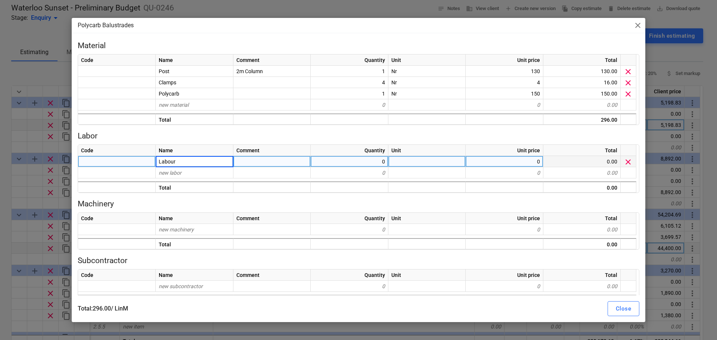
type input "Labour 1"
type textarea "x"
type input "Labour 2"
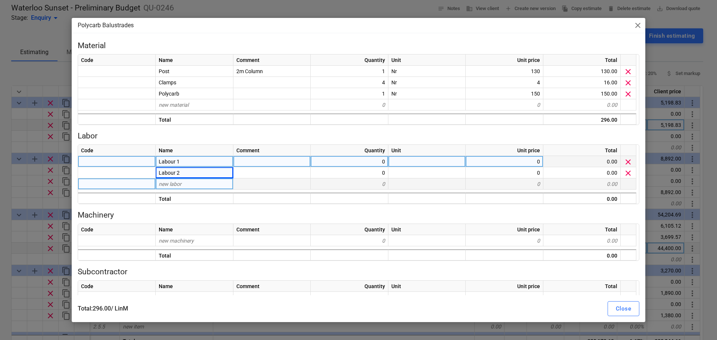
click at [189, 184] on div "new labor" at bounding box center [195, 184] width 78 height 11
type textarea "x"
type input "9.78"
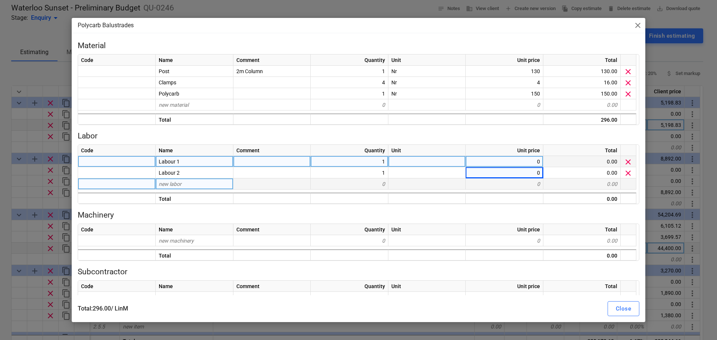
type textarea "x"
type input "9.78"
click at [606, 310] on div "Total : 315.56 / LinM Close" at bounding box center [359, 308] width 562 height 15
click at [617, 310] on div "Close" at bounding box center [623, 309] width 15 height 10
type textarea "x"
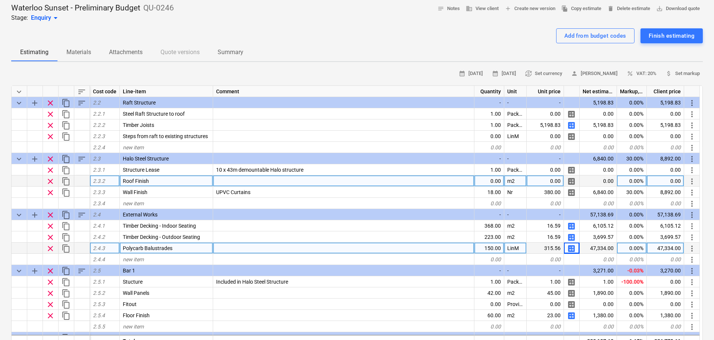
scroll to position [149, 0]
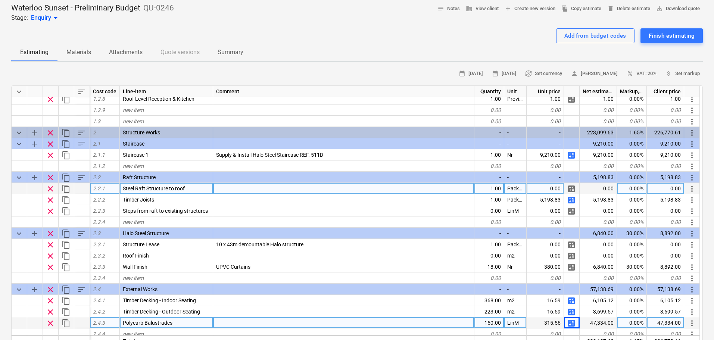
click at [539, 188] on div "0.00" at bounding box center [545, 188] width 37 height 11
type input "195000"
type textarea "x"
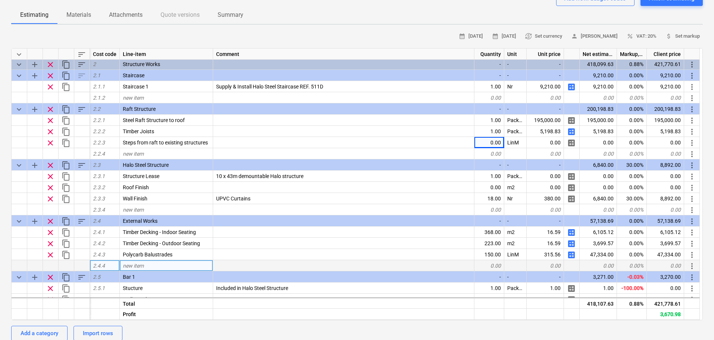
scroll to position [173, 0]
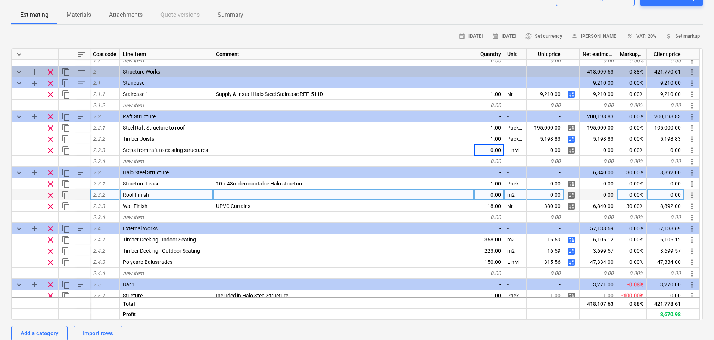
click at [498, 195] on div "0.00" at bounding box center [490, 194] width 30 height 11
type input "430"
click at [549, 193] on div "0.00" at bounding box center [545, 194] width 37 height 11
click at [549, 192] on div "0.00" at bounding box center [545, 194] width 37 height 11
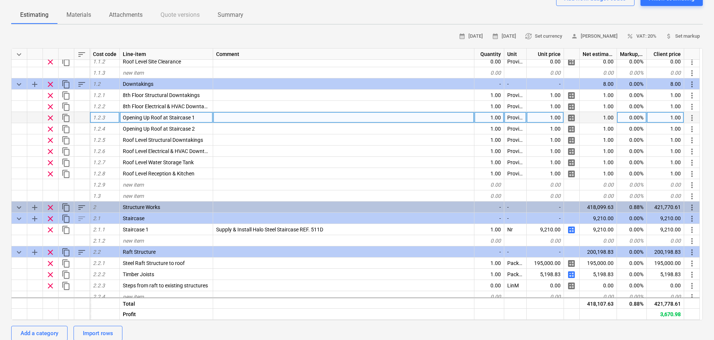
scroll to position [75, 0]
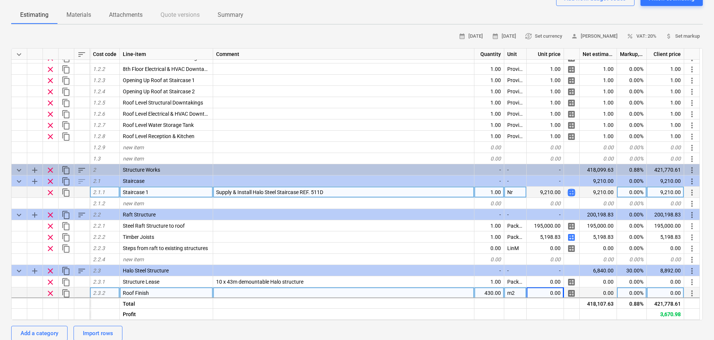
click at [570, 192] on span "calculate" at bounding box center [571, 192] width 9 height 9
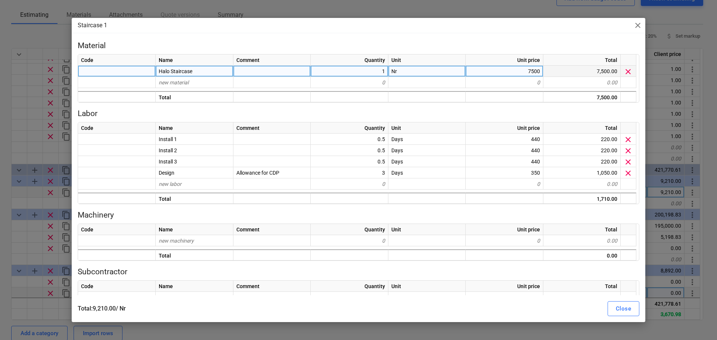
click at [511, 70] on div "7500" at bounding box center [505, 71] width 78 height 11
click at [0, 257] on div "Staircase 1 close Material Code Name Comment Quantity Unit Unit price Total Hal…" at bounding box center [358, 170] width 717 height 340
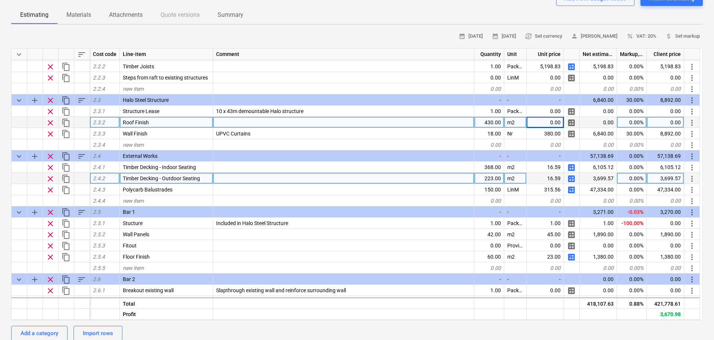
scroll to position [261, 0]
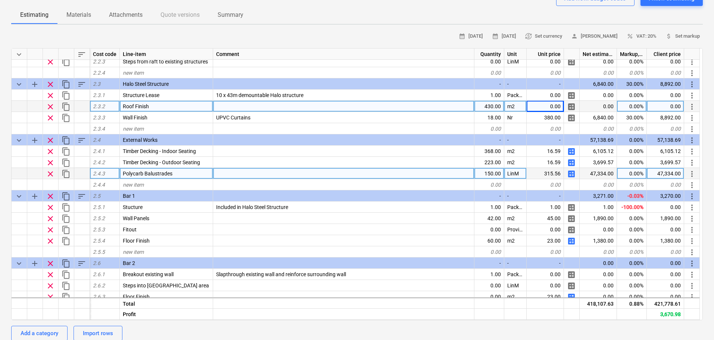
click at [573, 172] on span "calculate" at bounding box center [571, 174] width 9 height 9
type textarea "x"
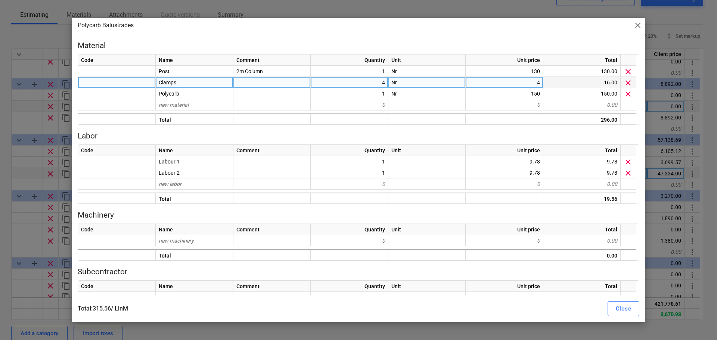
click at [253, 84] on div at bounding box center [271, 82] width 77 height 11
type input "9"
type input "800x2000"
click at [616, 312] on div "Close" at bounding box center [623, 309] width 15 height 10
type textarea "x"
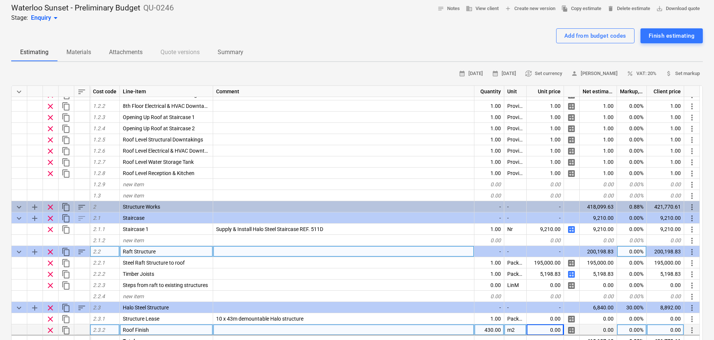
scroll to position [75, 0]
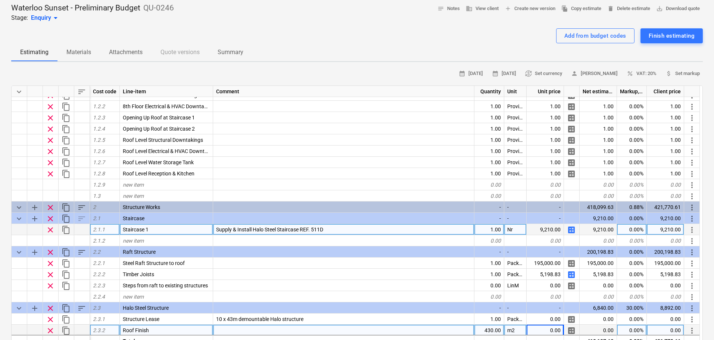
click at [263, 232] on span "Supply & Install Halo Steel Staircase REF. 511D" at bounding box center [269, 230] width 107 height 6
click at [255, 229] on input "Supply & Install Halo Steel Staircase REF. 511D" at bounding box center [343, 229] width 261 height 11
drag, startPoint x: 253, startPoint y: 229, endPoint x: 266, endPoint y: 229, distance: 13.5
click at [266, 229] on input "Supply & Install Halo Steel Staircase REF. 511D" at bounding box center [343, 229] width 261 height 11
type input "Supply & Install Steel Staircase REF. 511D"
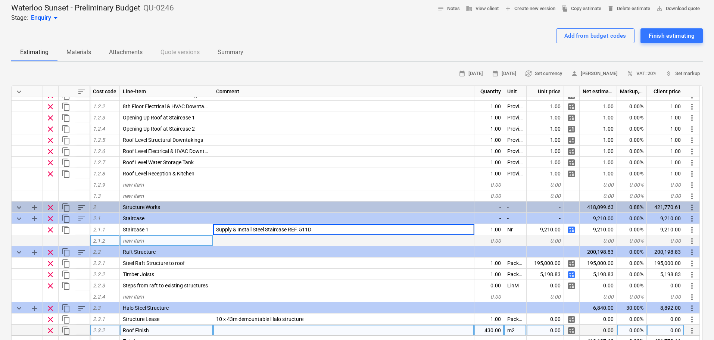
type textarea "x"
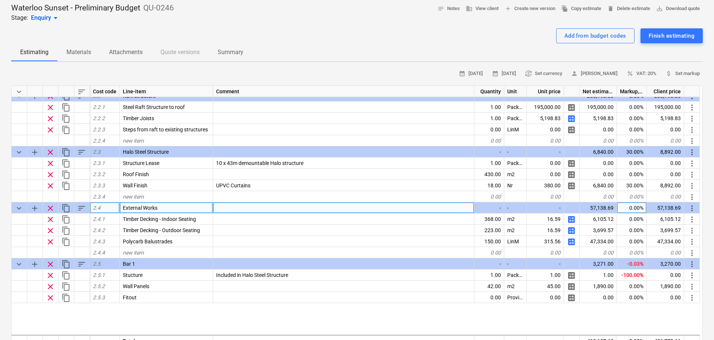
scroll to position [149, 0]
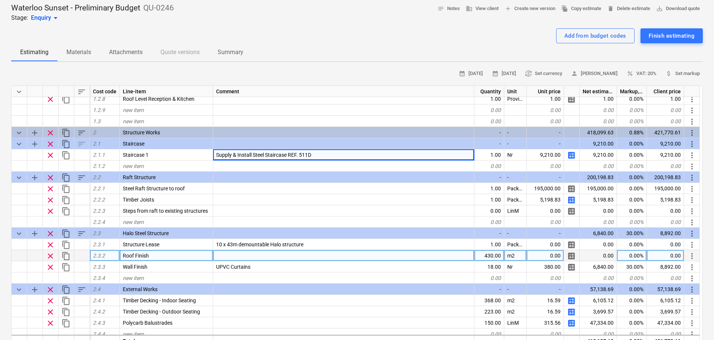
click at [497, 255] on div "430.00" at bounding box center [490, 255] width 30 height 11
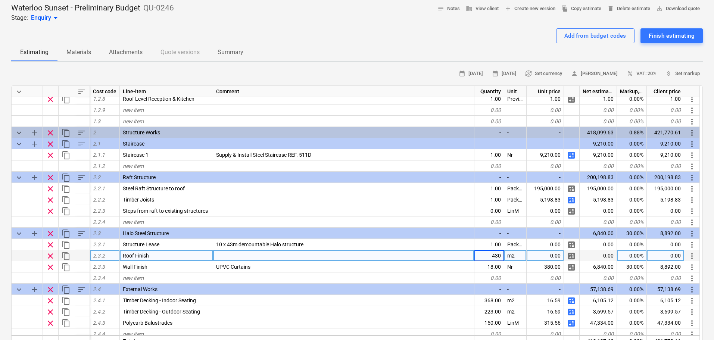
type input "1"
type textarea "x"
type input "Package"
type textarea "x"
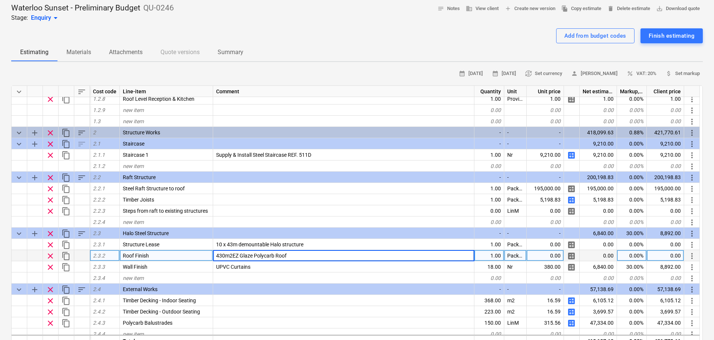
type input "430m2 EZ Glaze Polycarb Roof"
click at [571, 260] on span "calculate" at bounding box center [571, 256] width 9 height 9
type textarea "x"
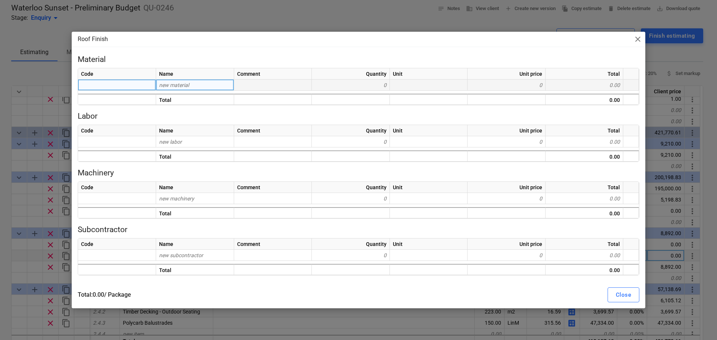
click at [221, 85] on div "new material" at bounding box center [195, 85] width 78 height 11
type input "Ex"
type input "Ez Glaze"
type textarea "x"
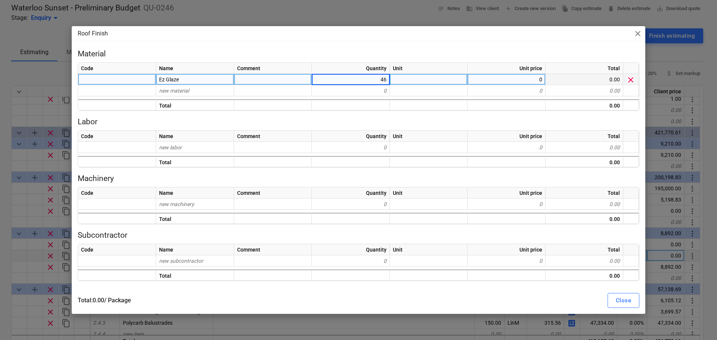
type input "460"
type textarea "x"
click at [396, 77] on div at bounding box center [429, 79] width 78 height 11
click at [383, 76] on div "460" at bounding box center [351, 79] width 78 height 11
type input "430"
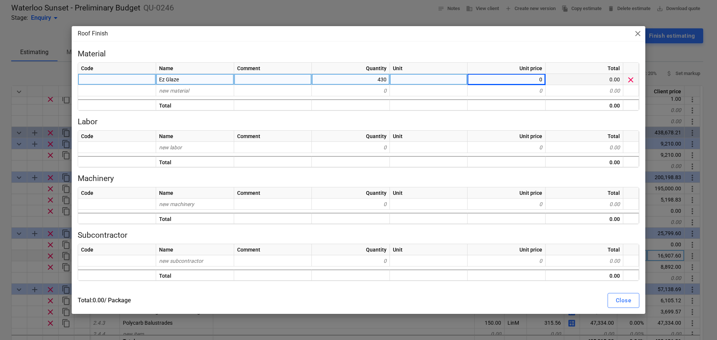
type textarea "x"
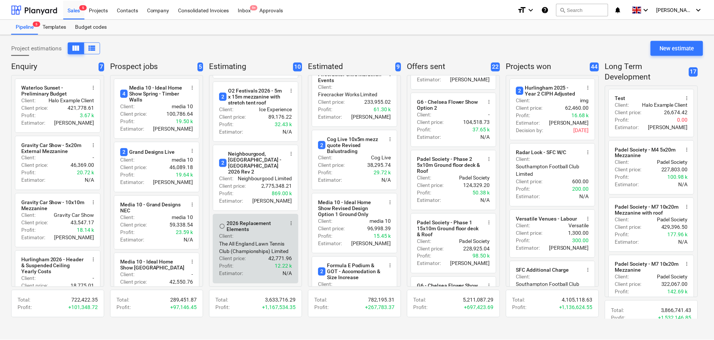
scroll to position [446, 0]
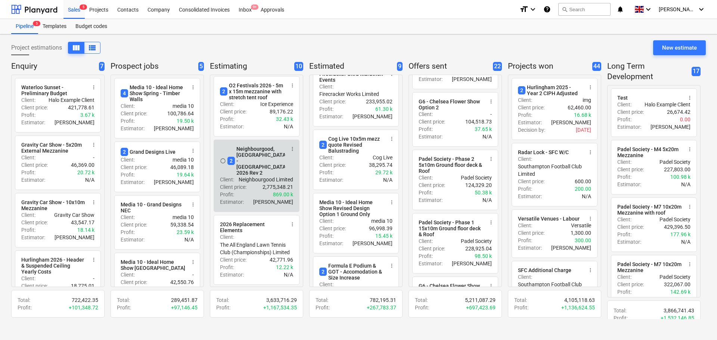
click at [242, 171] on div "2 Neighbourgood, Edinburgh - Waverly 2026 Rev 2" at bounding box center [257, 161] width 60 height 30
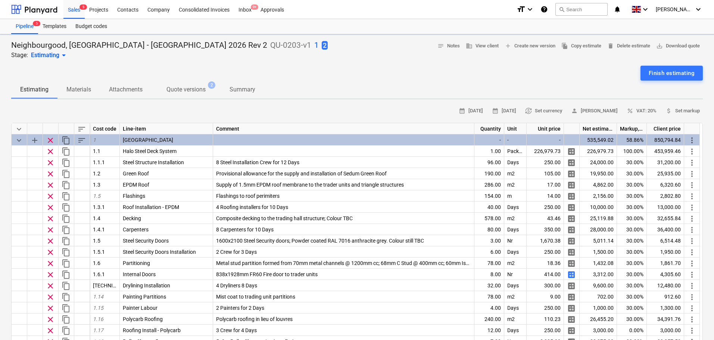
type textarea "x"
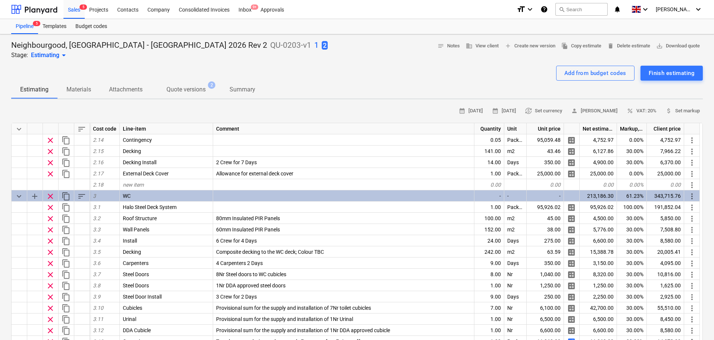
scroll to position [523, 0]
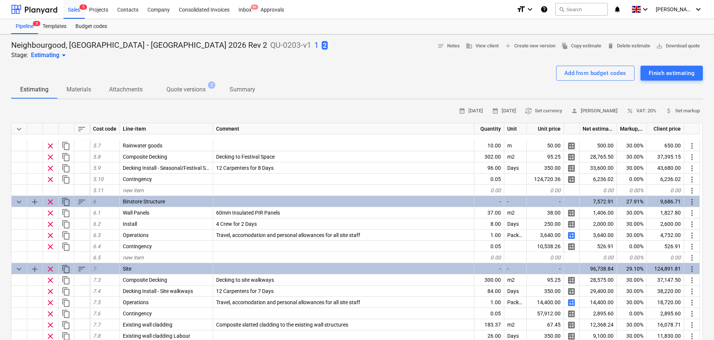
scroll to position [971, 0]
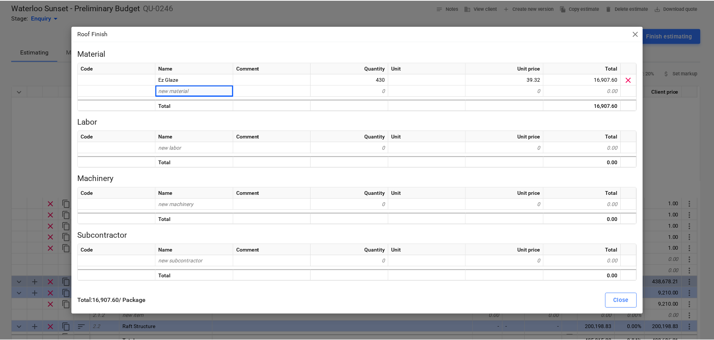
scroll to position [149, 0]
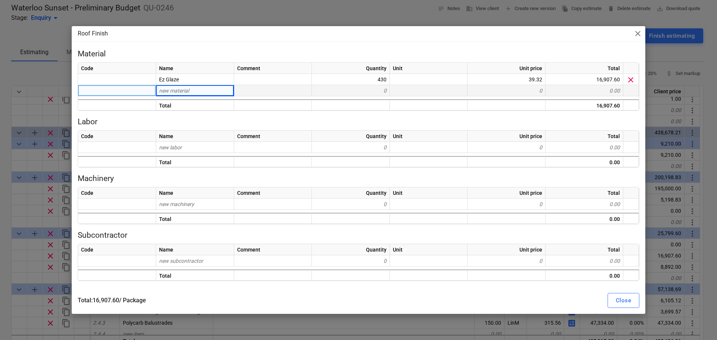
click at [196, 88] on div "new material" at bounding box center [195, 90] width 78 height 11
type input "Ridgv"
type input "Ridge Flashing"
type textarea "x"
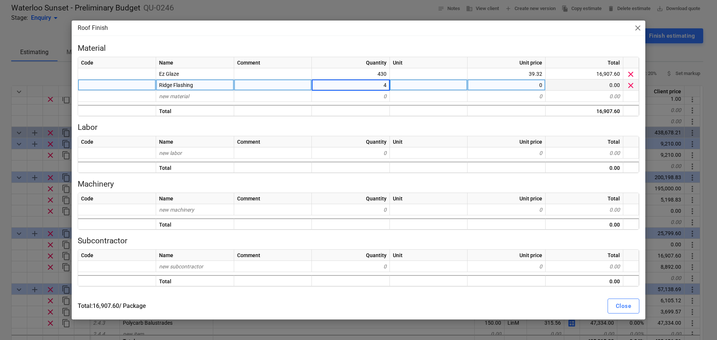
type input "43"
type textarea "x"
type input "m2"
type input "LinM"
type textarea "x"
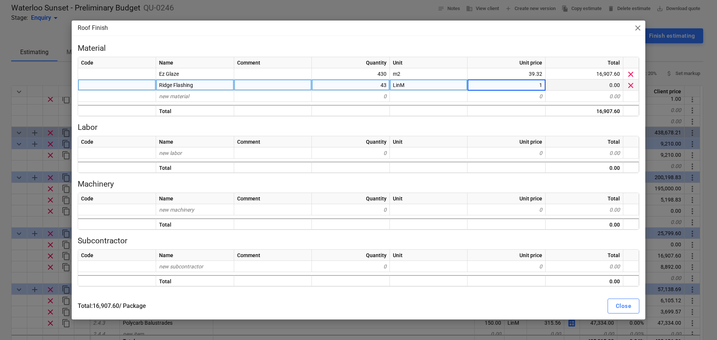
type input "16"
type textarea "x"
click at [192, 95] on div "new material" at bounding box center [195, 96] width 78 height 11
type input "Rafte"
type input "R"
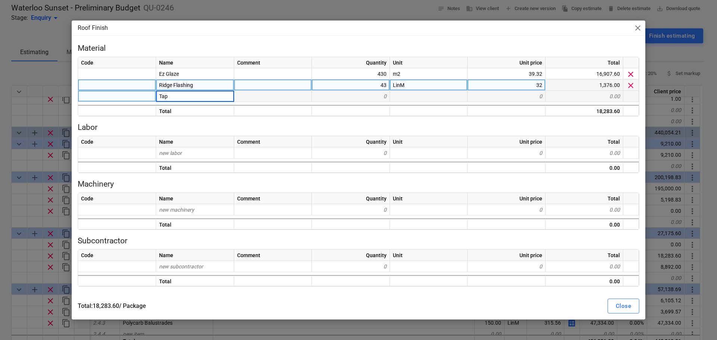
type input "Tape"
type textarea "x"
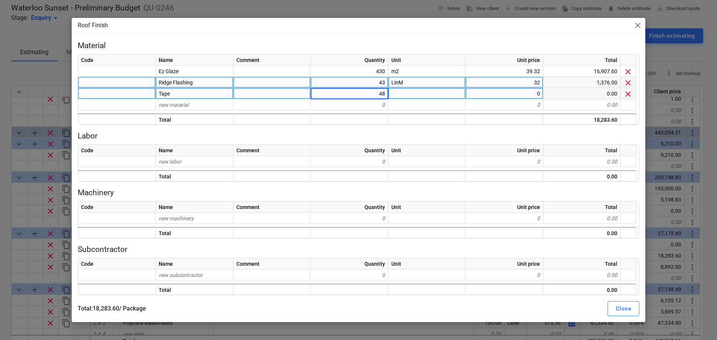
type input "4"
type input "46"
type textarea "x"
type input "LinM"
type textarea "x"
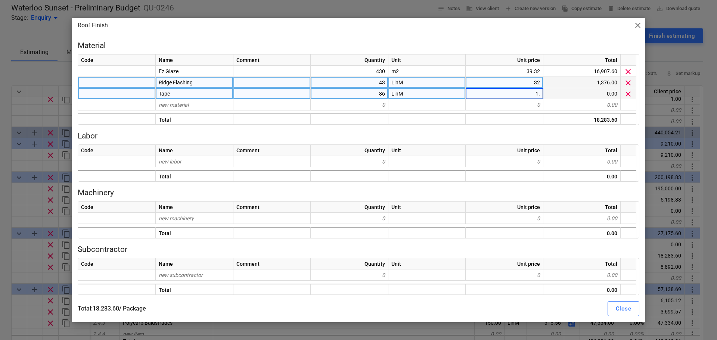
type input "1.9"
click at [617, 300] on div "Total : 18,447.00 / Package Close" at bounding box center [358, 308] width 571 height 21
click at [617, 305] on div "Close" at bounding box center [623, 309] width 15 height 10
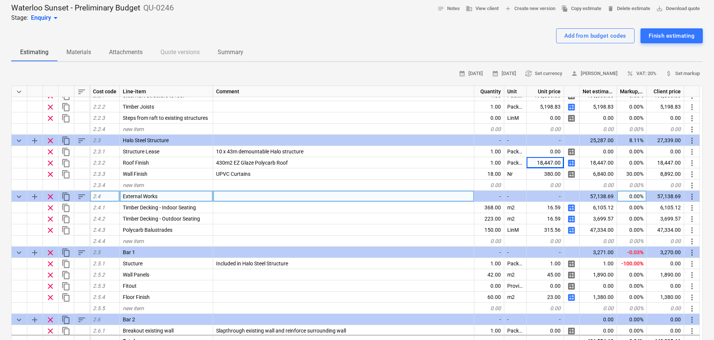
scroll to position [261, 0]
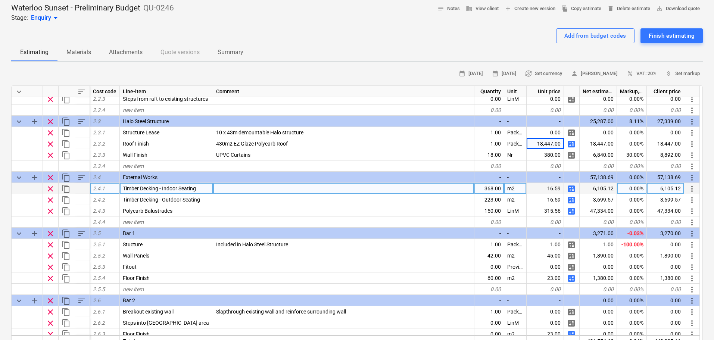
click at [572, 192] on span "calculate" at bounding box center [571, 188] width 9 height 9
type textarea "x"
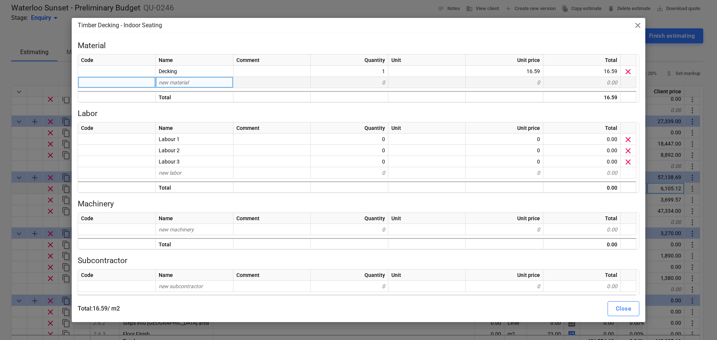
click at [224, 77] on div "new material" at bounding box center [195, 82] width 78 height 11
type input "Suppor"
type input "Battons"
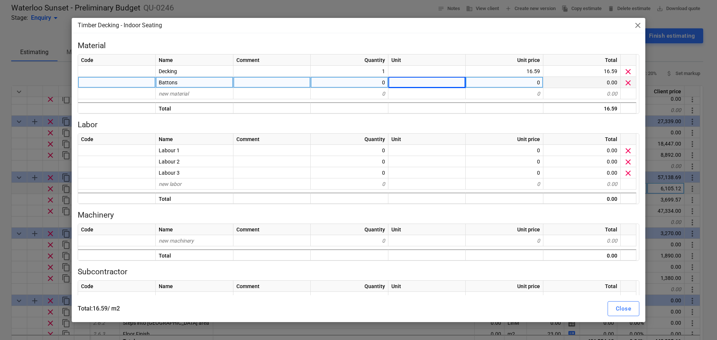
type textarea "x"
type input "0.83"
click at [627, 311] on div "Close" at bounding box center [623, 309] width 15 height 10
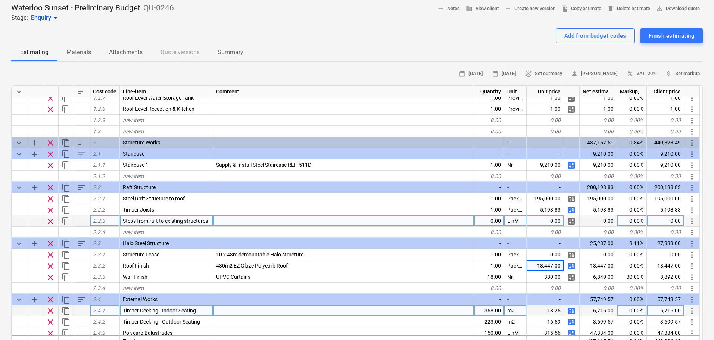
scroll to position [187, 0]
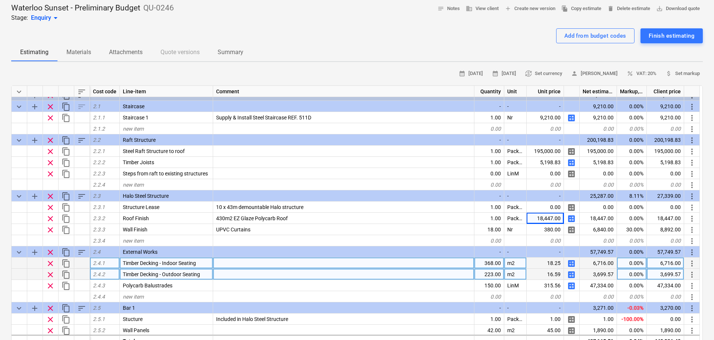
click at [575, 276] on span "calculate" at bounding box center [571, 274] width 9 height 9
type textarea "x"
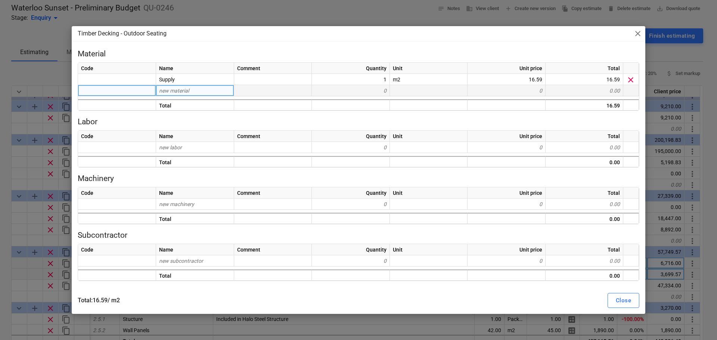
click at [224, 96] on div "new material" at bounding box center [195, 90] width 78 height 11
type input "Battons"
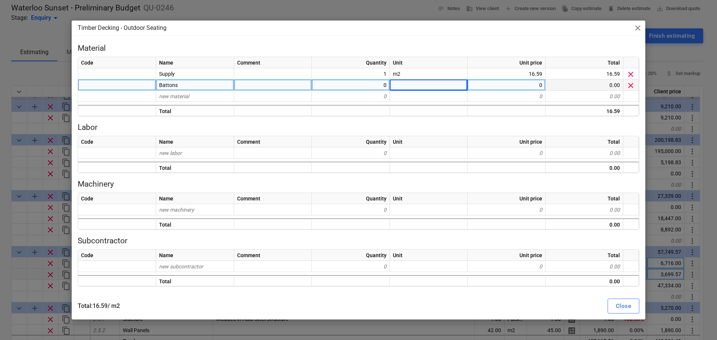
type textarea "x"
type input "LinM"
type textarea "x"
type input "0.83"
click at [621, 306] on div "Close" at bounding box center [623, 306] width 15 height 10
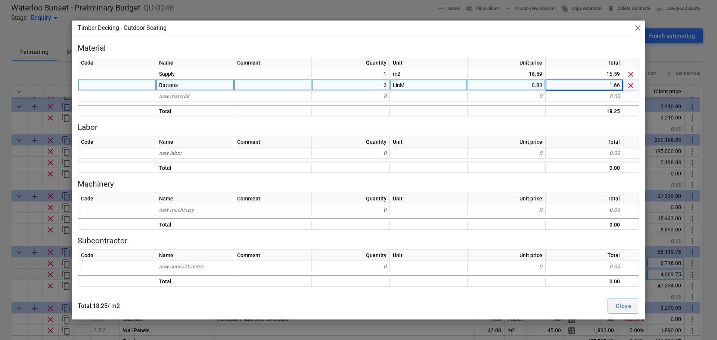
type textarea "x"
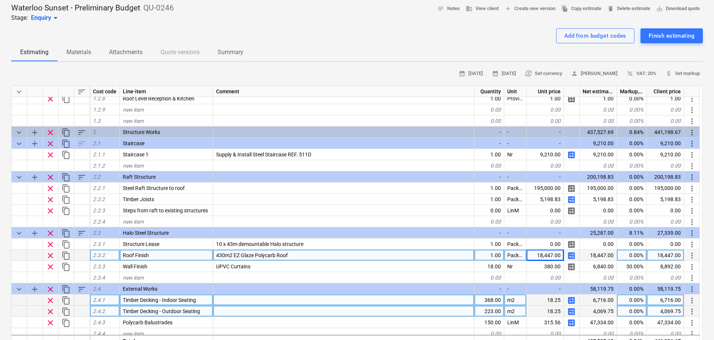
scroll to position [149, 0]
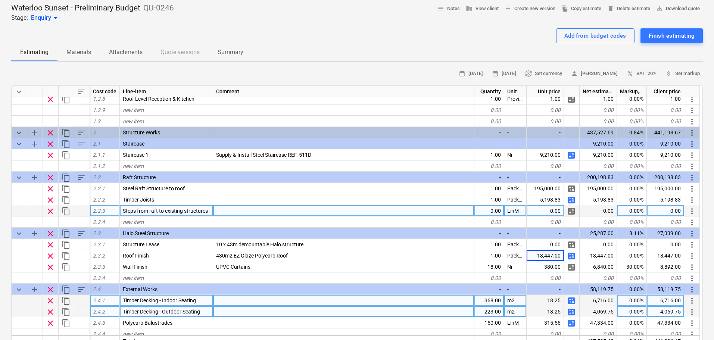
click at [481, 208] on div "0.00" at bounding box center [490, 210] width 30 height 11
type input "6"
click at [574, 214] on span "calculate" at bounding box center [571, 211] width 9 height 9
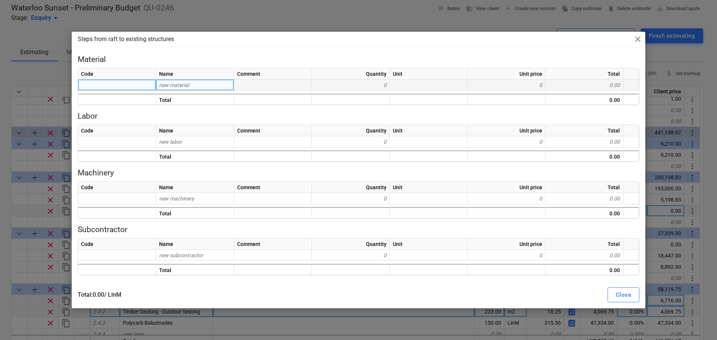
click at [204, 87] on div "new material" at bounding box center [195, 85] width 78 height 11
click at [0, 242] on div "Steps from raft to existing structures close Material Code Name Comment Quantit…" at bounding box center [358, 170] width 717 height 340
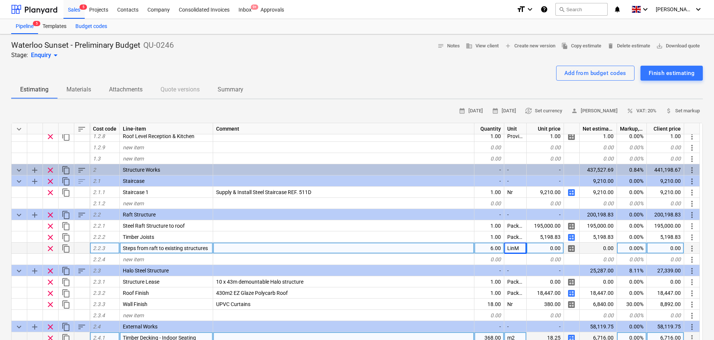
click at [87, 24] on div "Budget codes" at bounding box center [91, 26] width 41 height 15
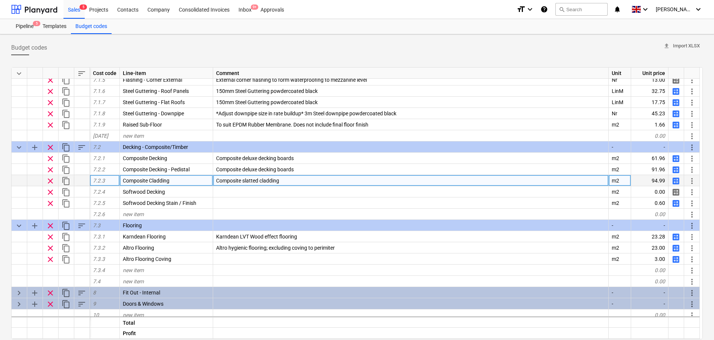
scroll to position [143, 0]
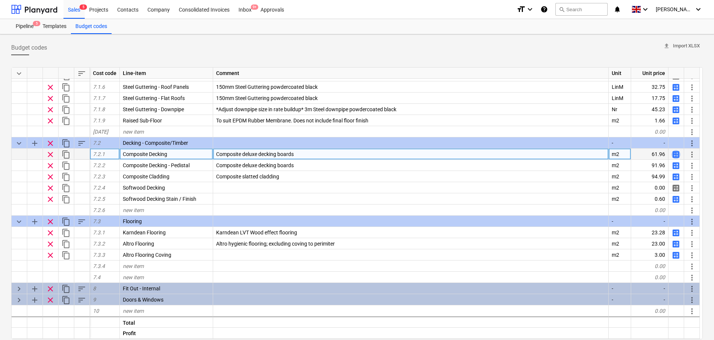
click at [679, 153] on span "calculate" at bounding box center [676, 154] width 9 height 9
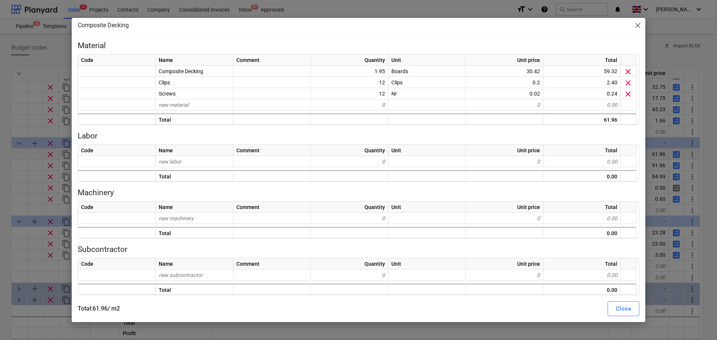
click at [0, 129] on div "Composite Decking close Material Code Name Comment Quantity Unit Unit price Tot…" at bounding box center [358, 170] width 717 height 340
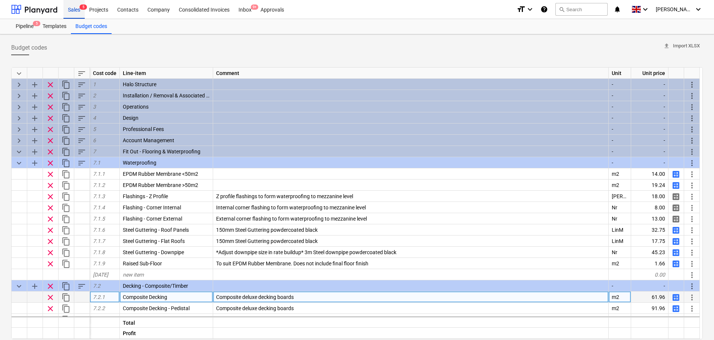
click at [78, 11] on div "Sales 5" at bounding box center [73, 9] width 21 height 19
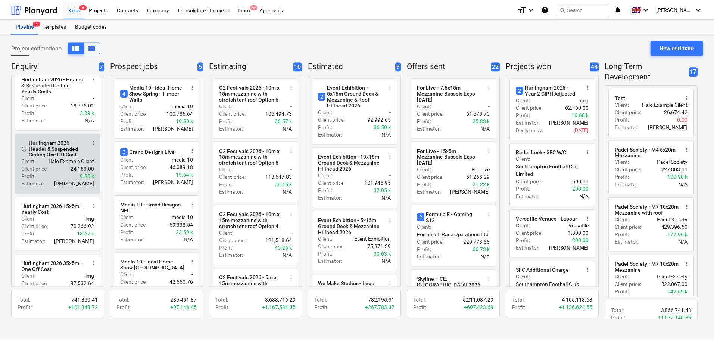
scroll to position [212, 0]
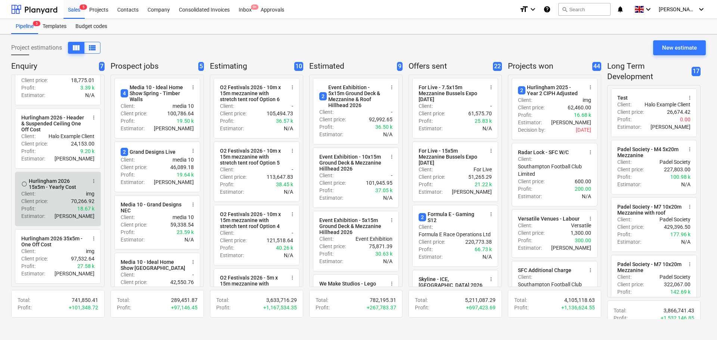
click at [61, 213] on div "Estimator : Aidan Munro" at bounding box center [57, 216] width 73 height 7
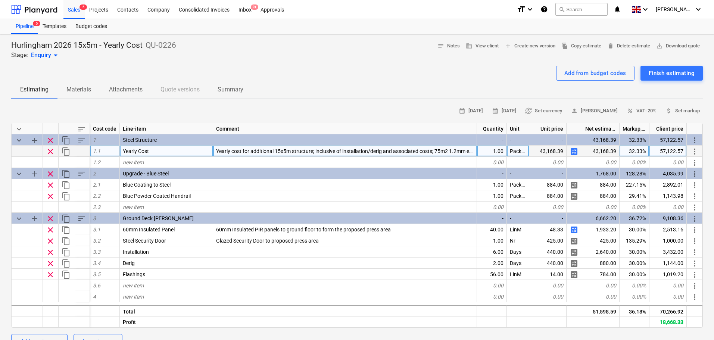
click at [572, 151] on span "calculate" at bounding box center [574, 151] width 9 height 9
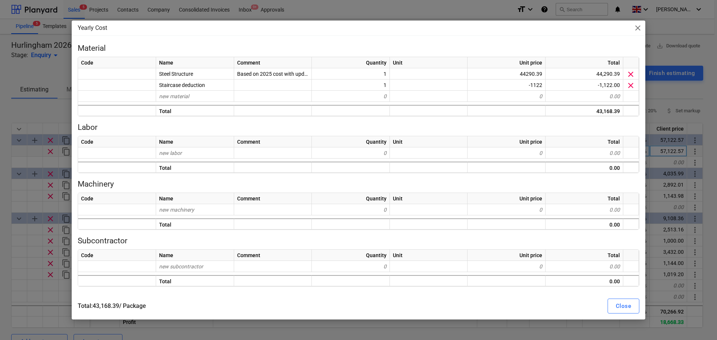
click at [0, 86] on div "Yearly Cost close Material Code Name Comment Quantity Unit Unit price Total Ste…" at bounding box center [358, 170] width 717 height 340
type textarea "x"
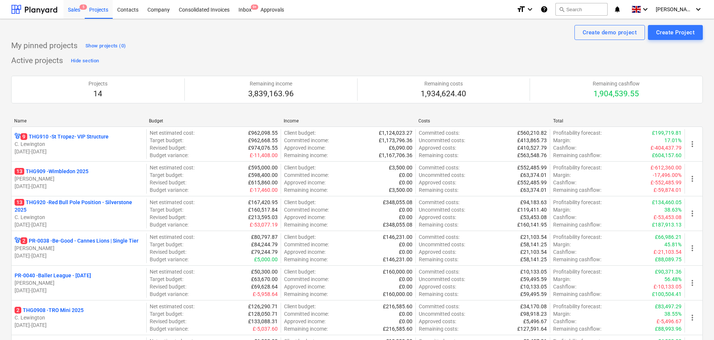
click at [71, 11] on div "Sales 5" at bounding box center [73, 9] width 21 height 19
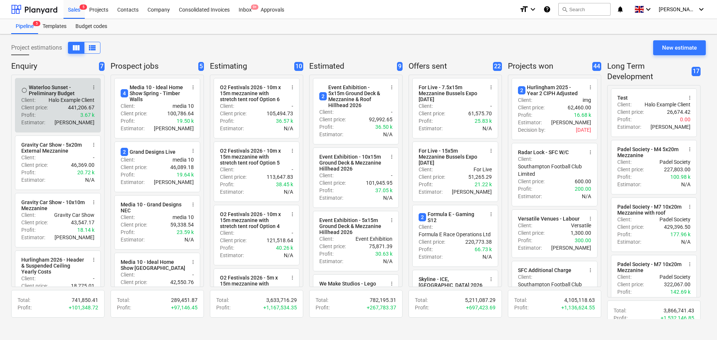
click at [48, 109] on p "Client price :" at bounding box center [34, 107] width 27 height 7
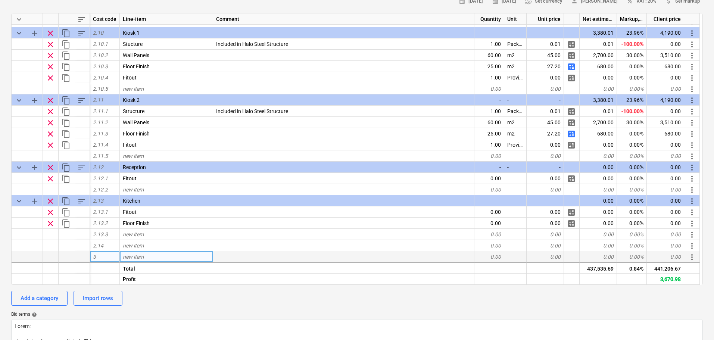
scroll to position [112, 0]
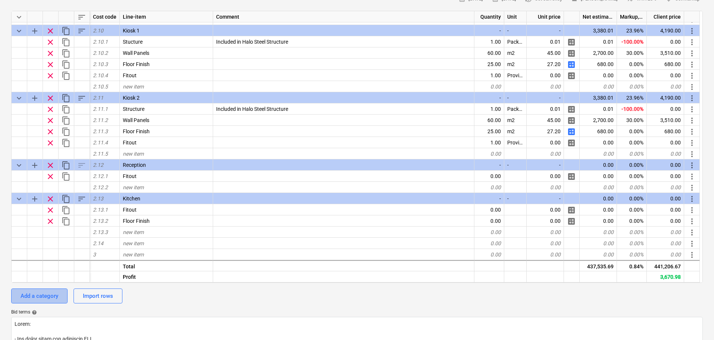
click at [34, 298] on div "Add a category" at bounding box center [40, 296] width 38 height 10
type textarea "x"
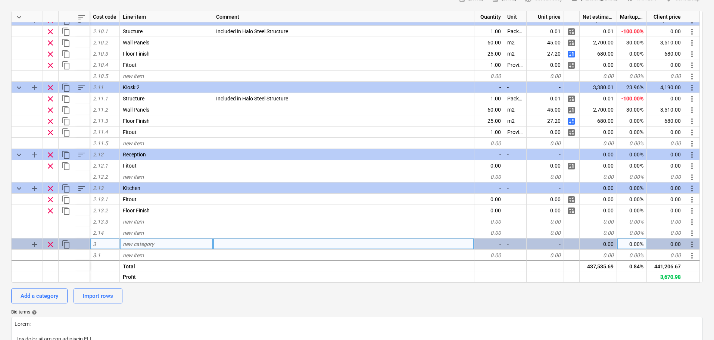
scroll to position [681, 0]
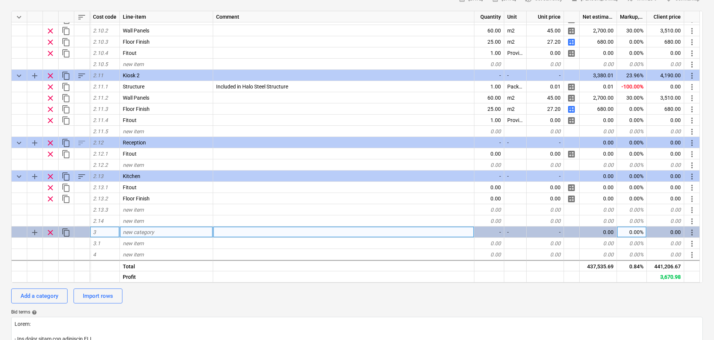
click at [145, 233] on span "new category" at bounding box center [138, 232] width 31 height 6
type input "Operations"
click at [130, 248] on div "new item" at bounding box center [166, 243] width 93 height 11
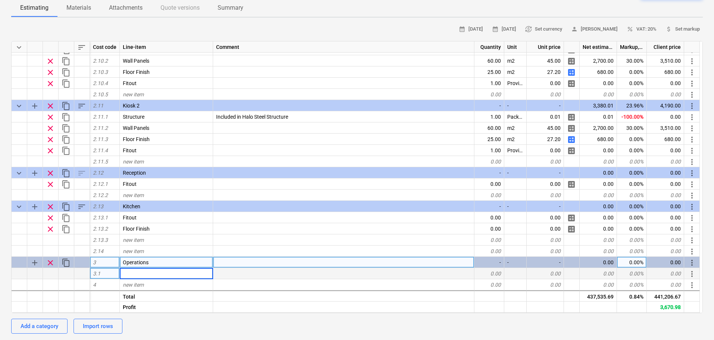
click at [52, 264] on span "clear" at bounding box center [50, 262] width 9 height 9
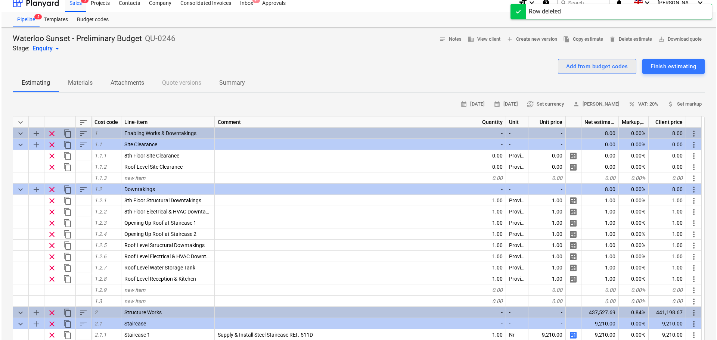
scroll to position [0, 0]
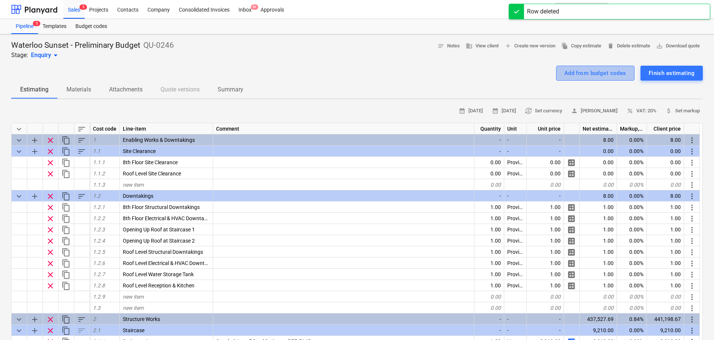
click at [591, 72] on div "Add from budget codes" at bounding box center [596, 73] width 62 height 10
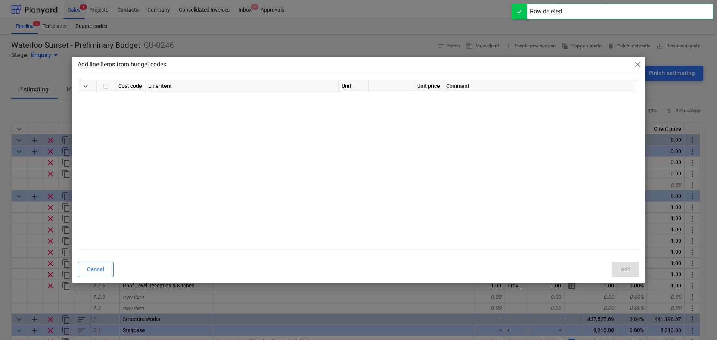
scroll to position [373, 0]
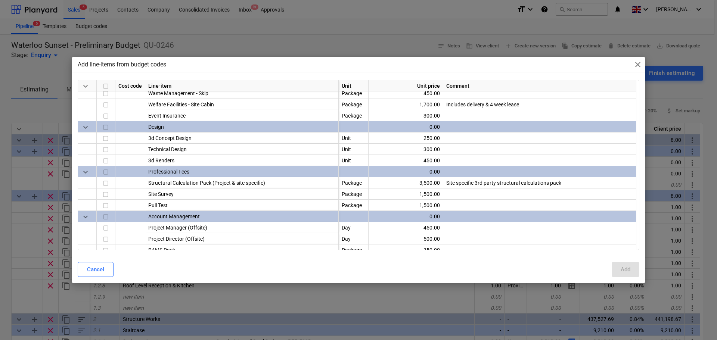
click at [105, 129] on input "checkbox" at bounding box center [105, 127] width 9 height 9
click at [105, 182] on input "checkbox" at bounding box center [105, 183] width 9 height 9
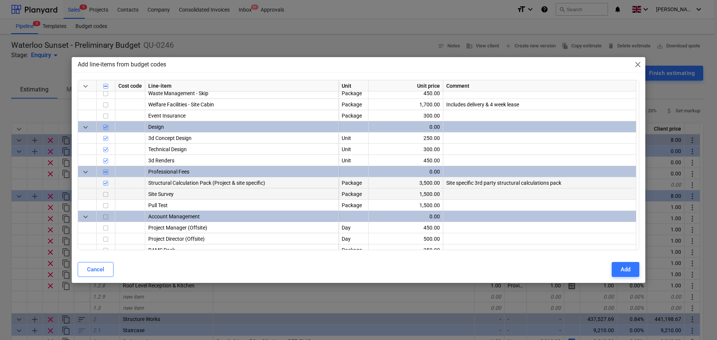
click at [105, 195] on input "checkbox" at bounding box center [105, 194] width 9 height 9
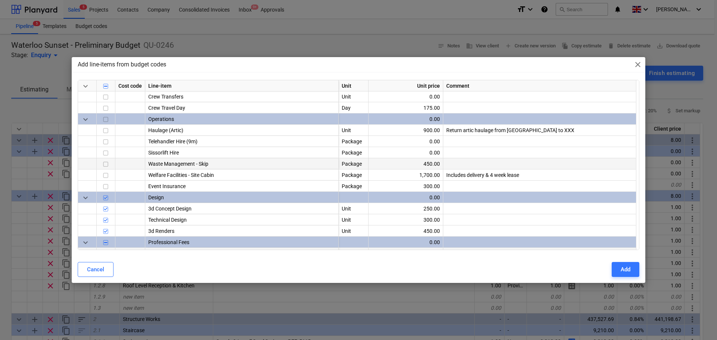
scroll to position [299, 0]
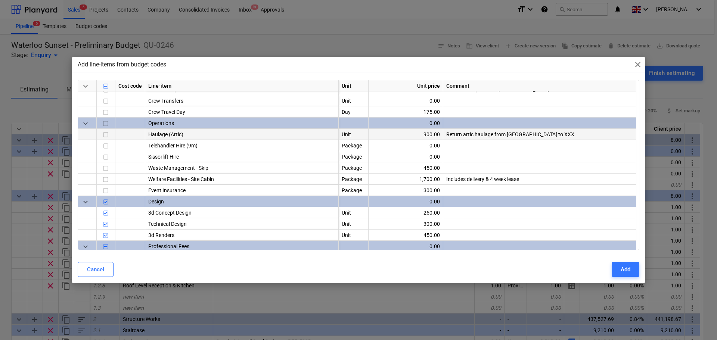
click at [106, 133] on input "checkbox" at bounding box center [105, 135] width 9 height 9
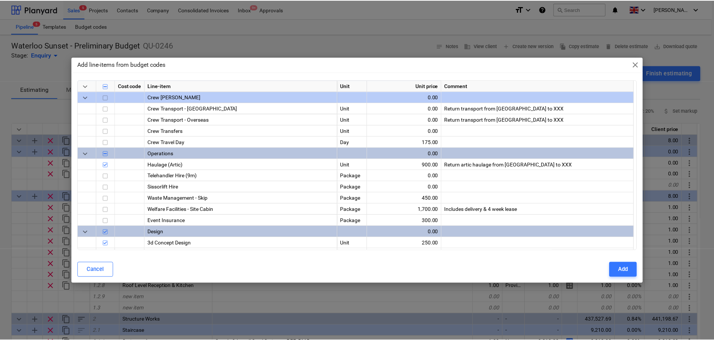
scroll to position [252, 0]
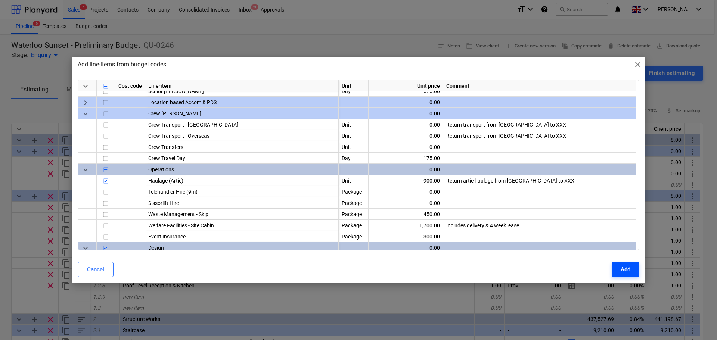
click at [617, 269] on button "Add" at bounding box center [626, 269] width 28 height 15
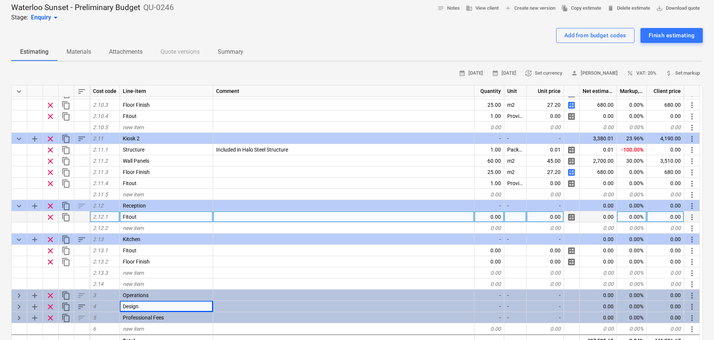
scroll to position [112, 0]
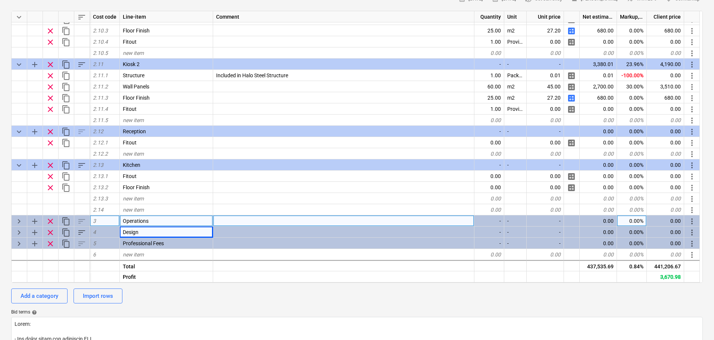
click at [18, 221] on span "keyboard_arrow_right" at bounding box center [19, 221] width 9 height 9
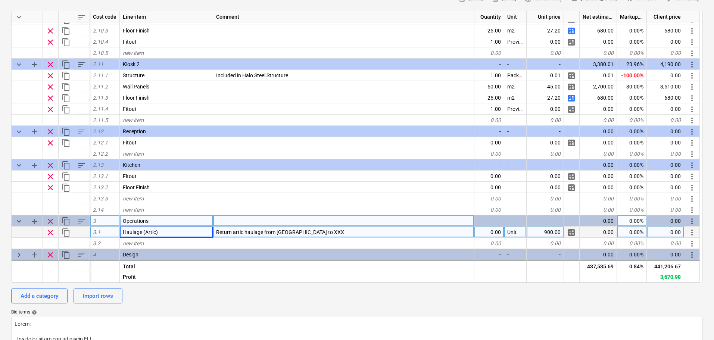
scroll to position [714, 0]
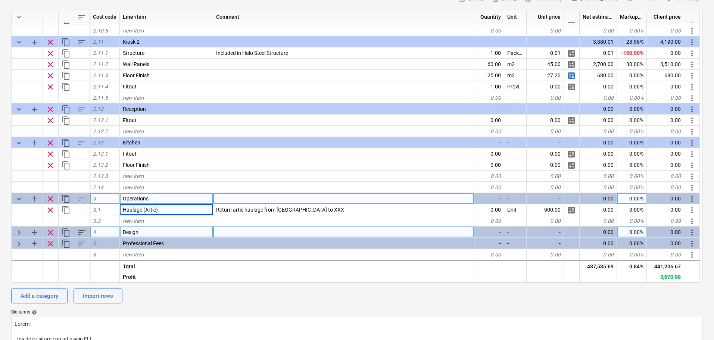
click at [17, 233] on span "keyboard_arrow_right" at bounding box center [19, 232] width 9 height 9
type textarea "x"
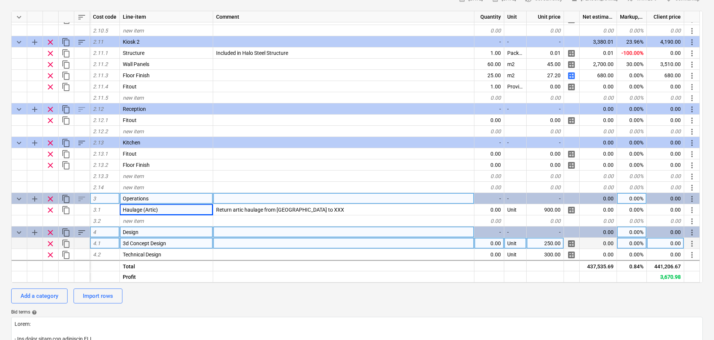
click at [492, 248] on div "0.00" at bounding box center [490, 243] width 30 height 11
type input "4"
type input "3"
type input "5"
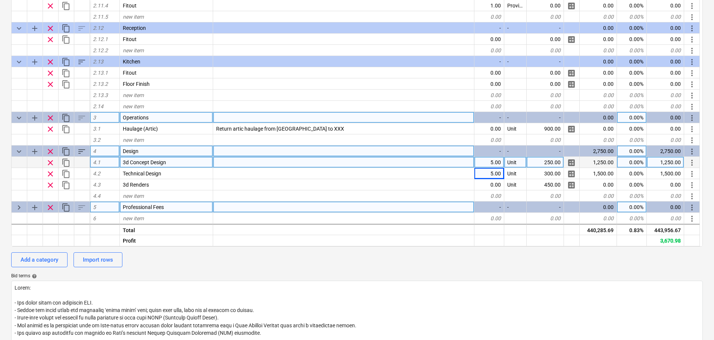
scroll to position [149, 0]
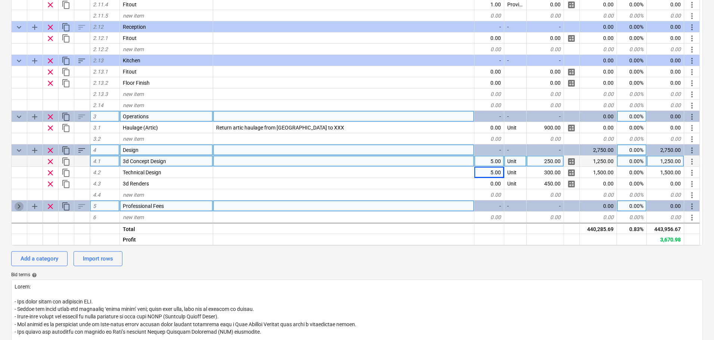
click at [21, 207] on span "keyboard_arrow_right" at bounding box center [19, 206] width 9 height 9
type textarea "x"
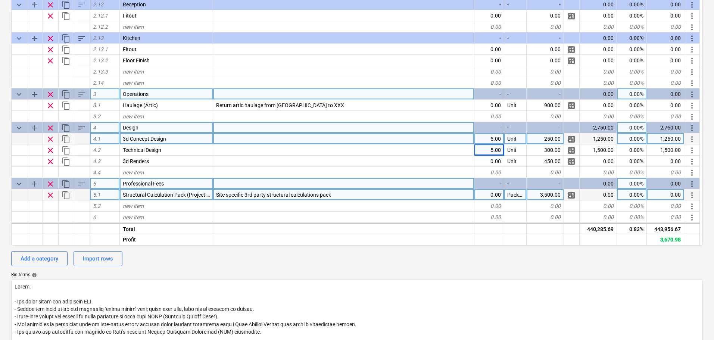
click at [494, 194] on div "0.00" at bounding box center [490, 194] width 30 height 11
type input "1"
type textarea "x"
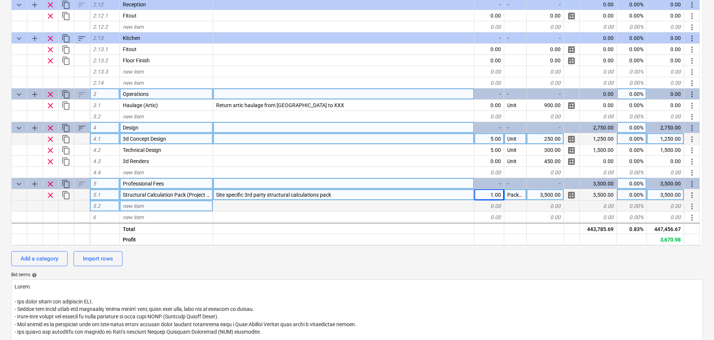
scroll to position [744, 0]
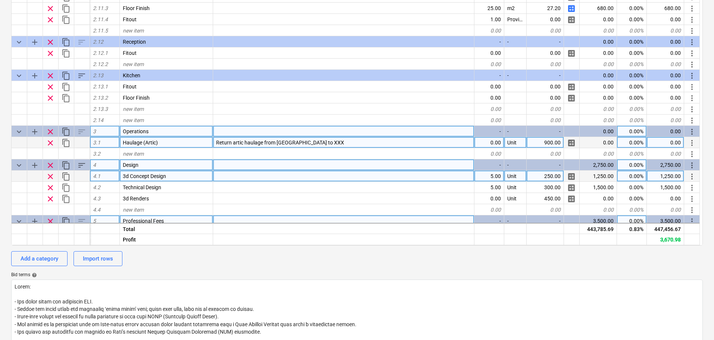
click at [479, 142] on div "0.00" at bounding box center [490, 142] width 30 height 11
type input "4"
type textarea "x"
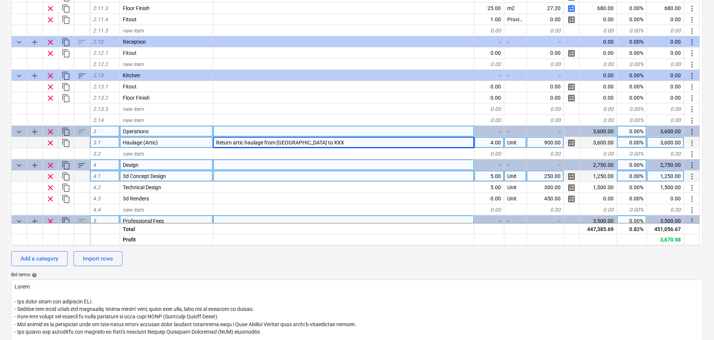
click at [485, 143] on div "4.00" at bounding box center [490, 142] width 30 height 11
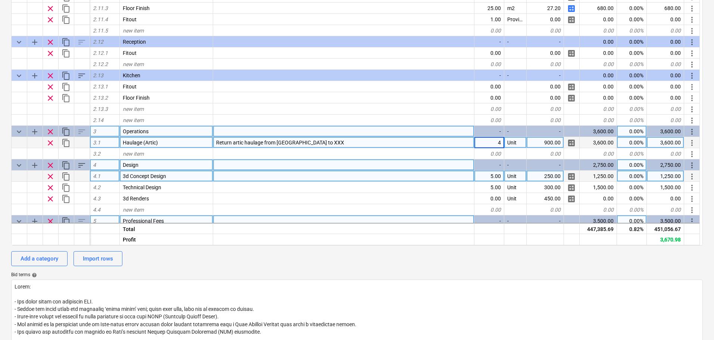
click at [349, 141] on div "Return artic haulage from Shrewsbury to XXX" at bounding box center [343, 142] width 261 height 11
click at [345, 141] on input "Return artic haulage from Shrewsbury to XXX" at bounding box center [343, 142] width 261 height 11
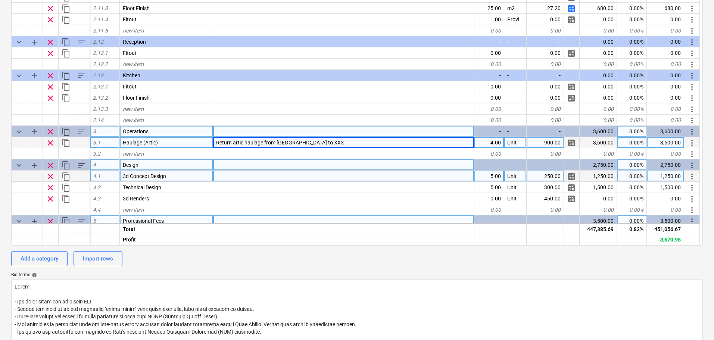
click at [499, 144] on div "4.00" at bounding box center [490, 142] width 30 height 11
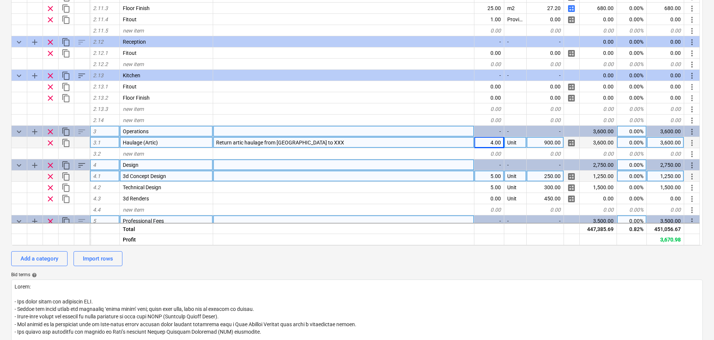
click at [322, 139] on div "Return artic haulage from Shrewsbury to XXX" at bounding box center [343, 142] width 261 height 11
click at [322, 139] on input "Return artic haulage from Shrewsbury to XXX" at bounding box center [343, 142] width 261 height 11
drag, startPoint x: 322, startPoint y: 142, endPoint x: 310, endPoint y: 144, distance: 12.2
click at [310, 144] on input "Return artic haulage from Shrewsbury to XXX" at bounding box center [343, 142] width 261 height 11
type input "Return artic haulage from Shrewsbury to London"
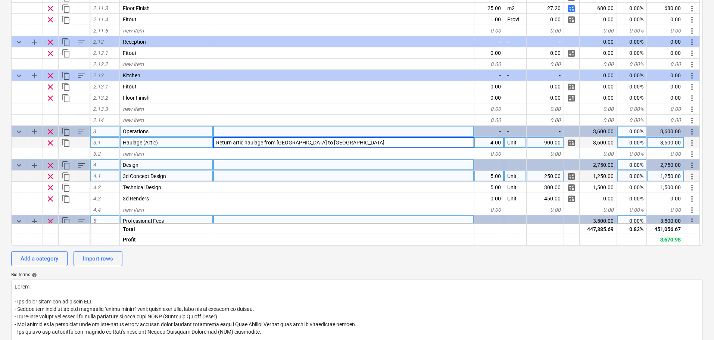
type textarea "x"
type input "1050"
type textarea "x"
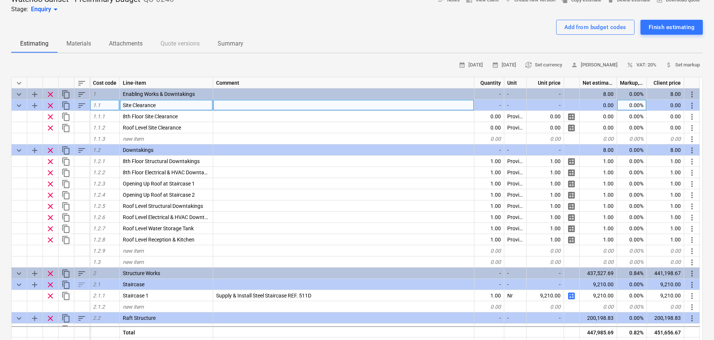
scroll to position [37, 0]
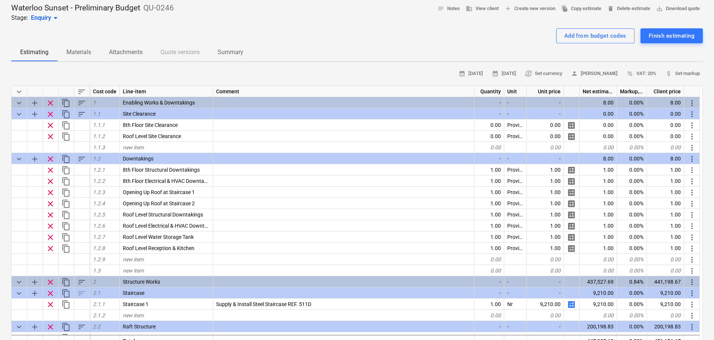
click at [0, 187] on div "Waterloo Sunset - Preliminary Budget QU-0246 Stage: Enquiry arrow_drop_down not…" at bounding box center [357, 340] width 714 height 686
